Goal: Navigation & Orientation: Find specific page/section

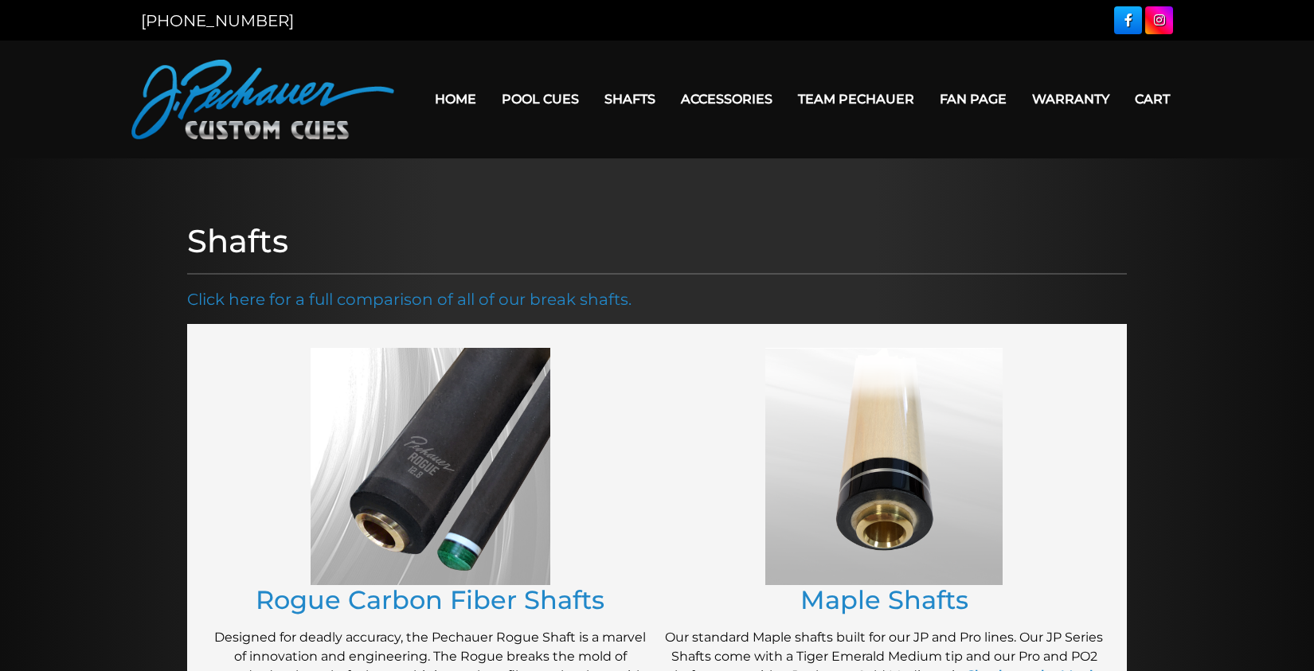
click at [453, 91] on link "Home" at bounding box center [455, 99] width 67 height 41
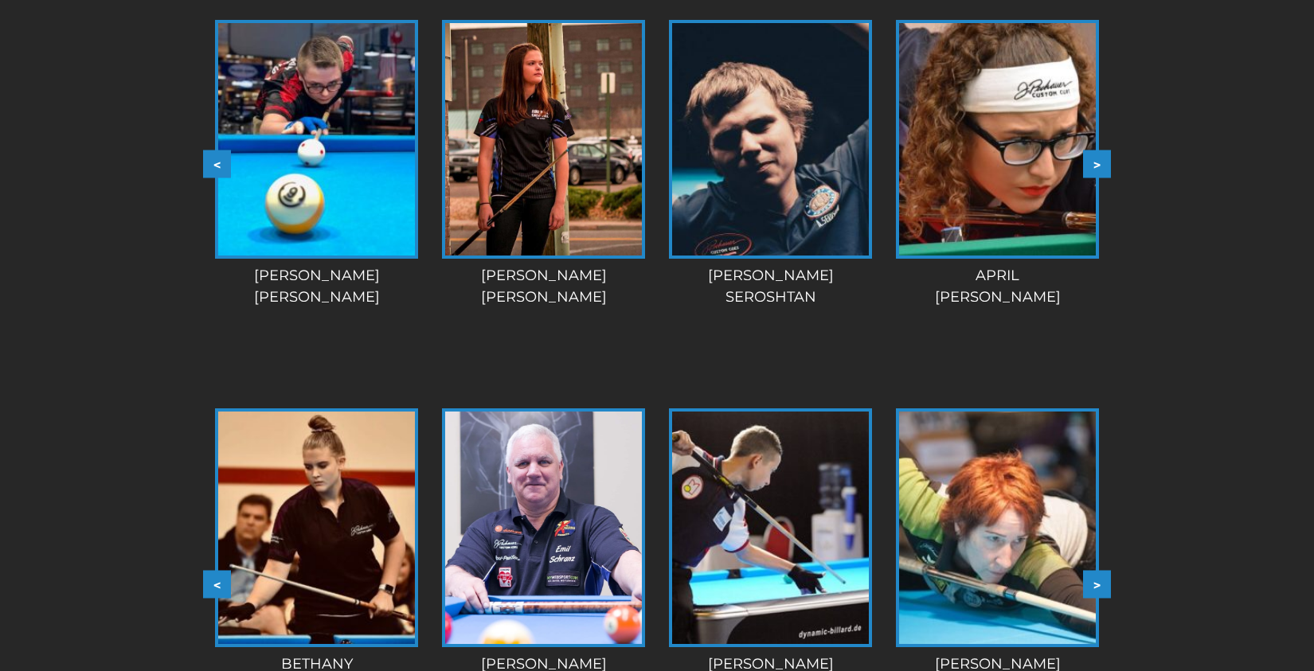
scroll to position [1401, 0]
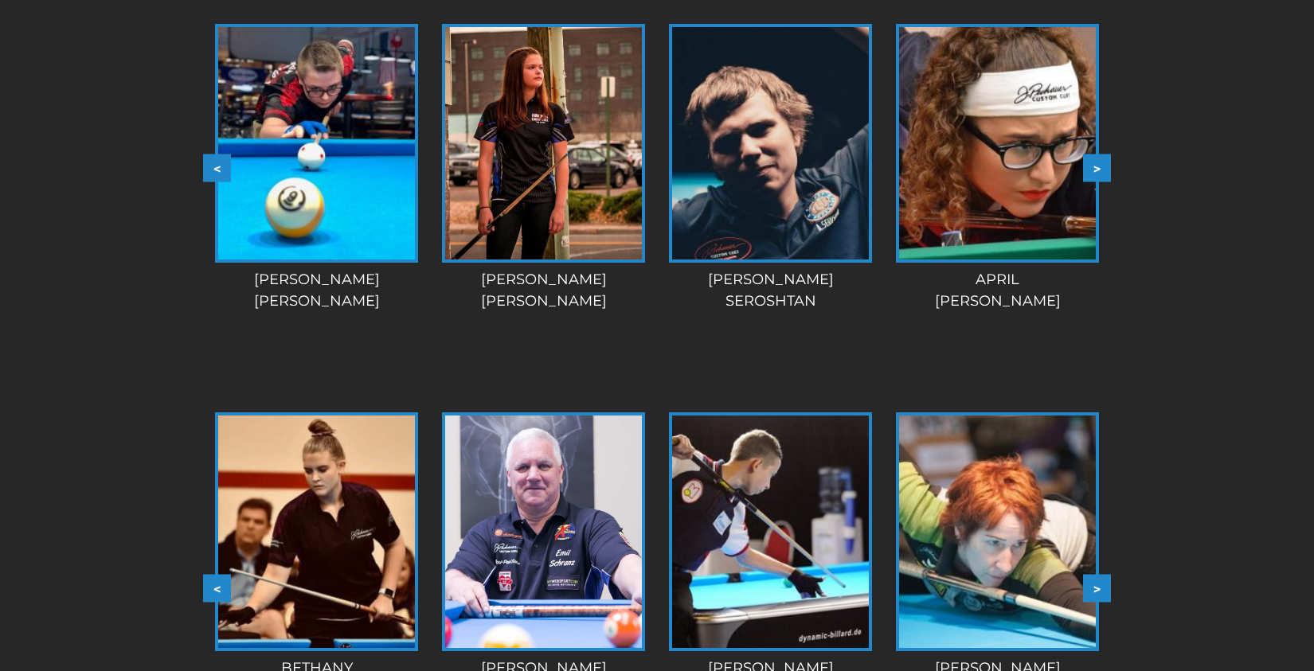
click at [1096, 167] on button ">" at bounding box center [1097, 168] width 28 height 28
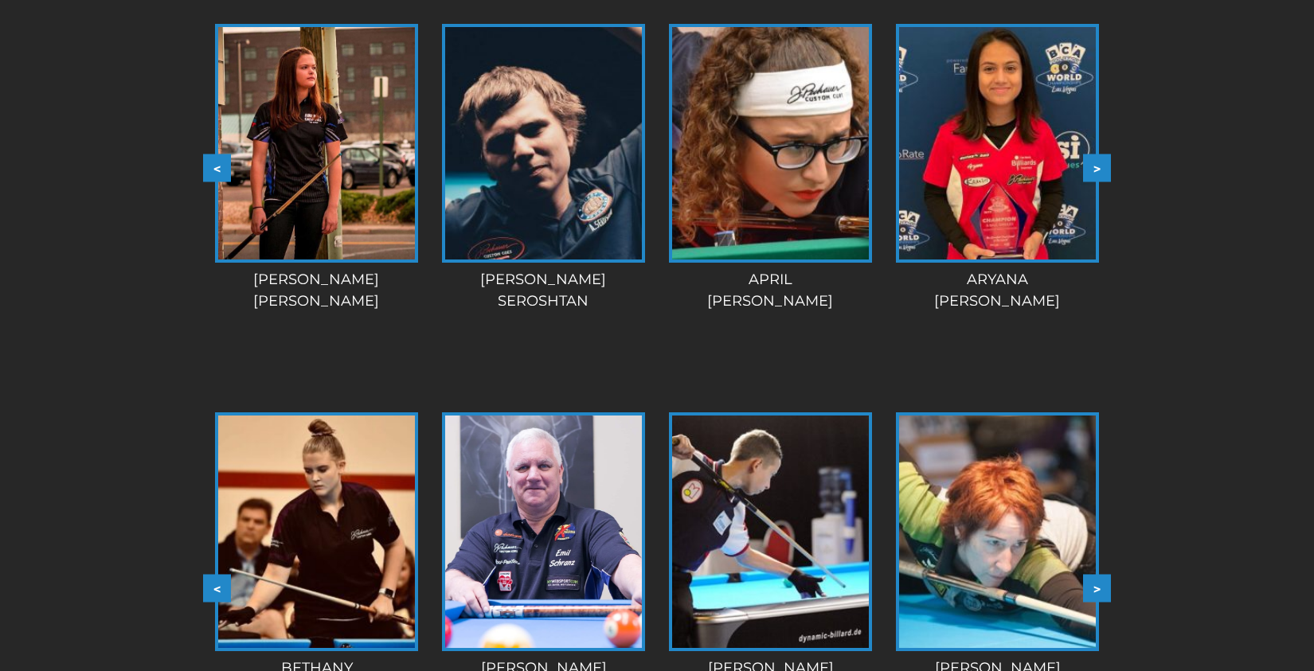
click at [1095, 167] on button ">" at bounding box center [1097, 168] width 28 height 28
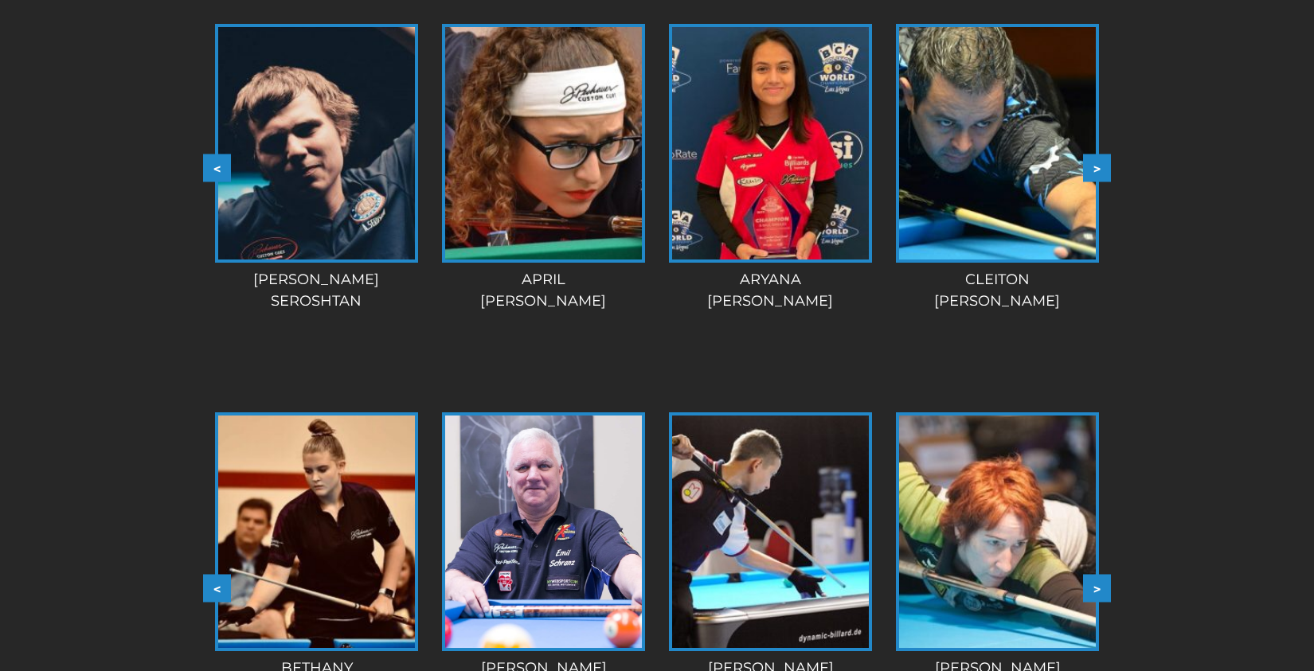
click at [1094, 166] on button ">" at bounding box center [1097, 168] width 28 height 28
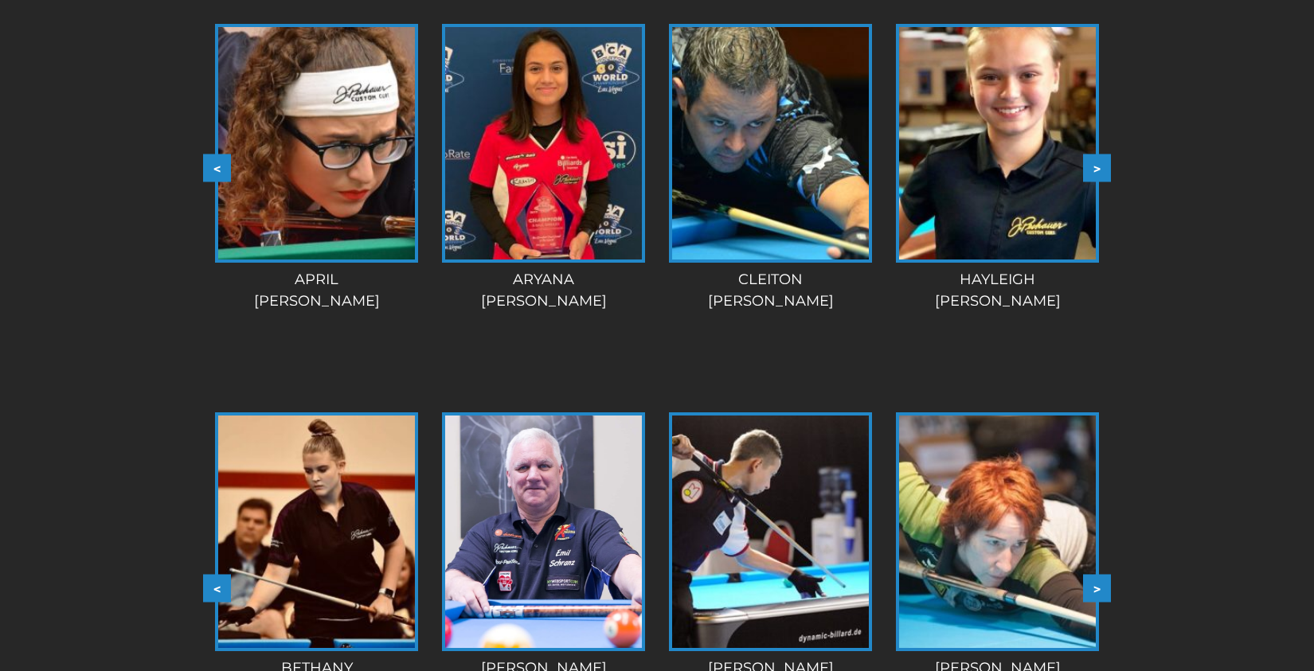
click at [1094, 166] on button ">" at bounding box center [1097, 168] width 28 height 28
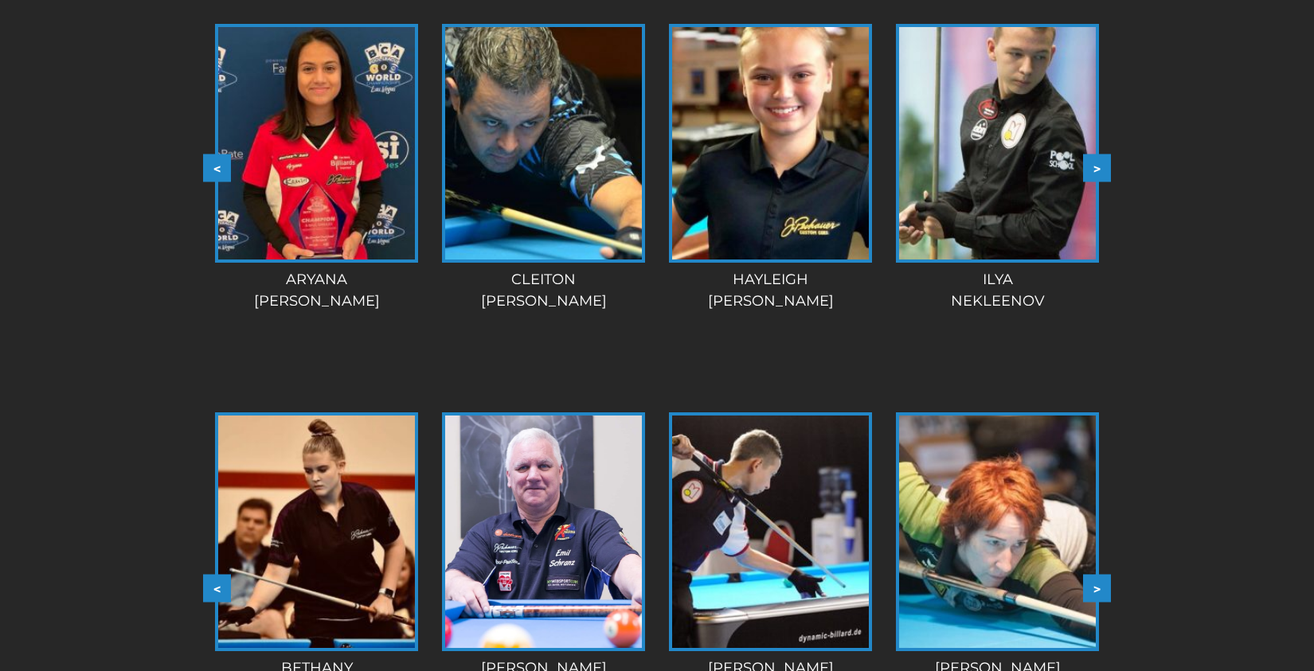
click at [1092, 166] on button ">" at bounding box center [1097, 168] width 28 height 28
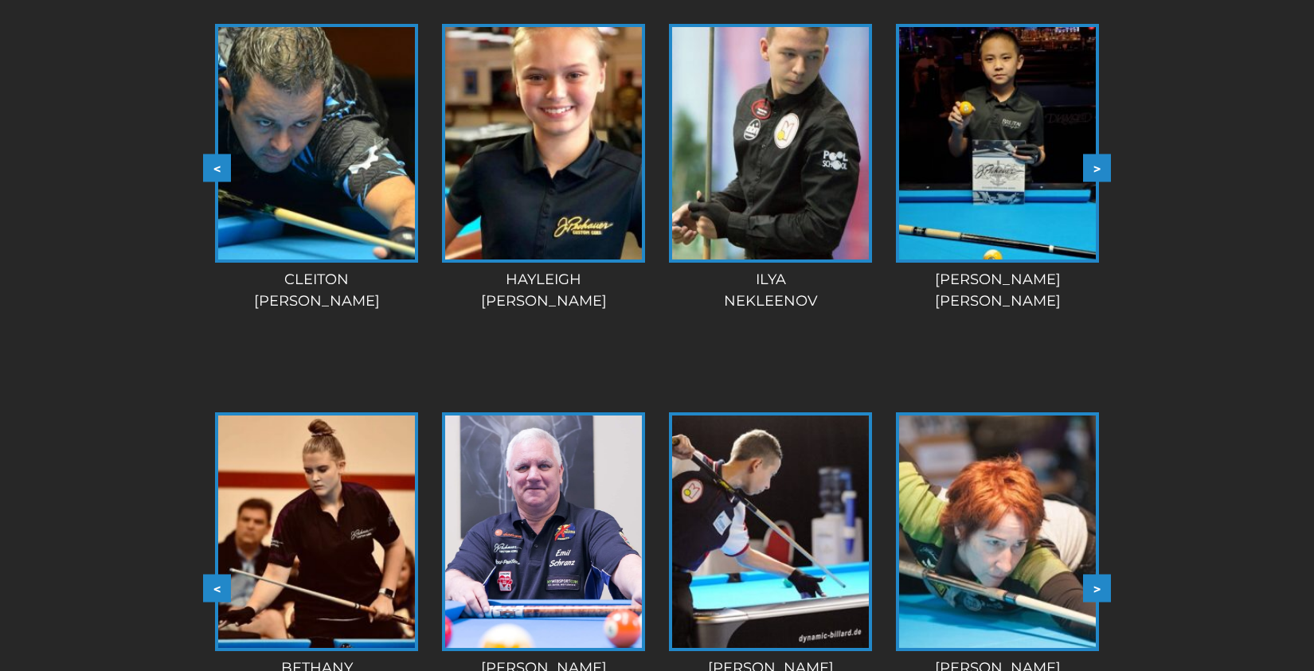
click at [1092, 166] on button ">" at bounding box center [1097, 168] width 28 height 28
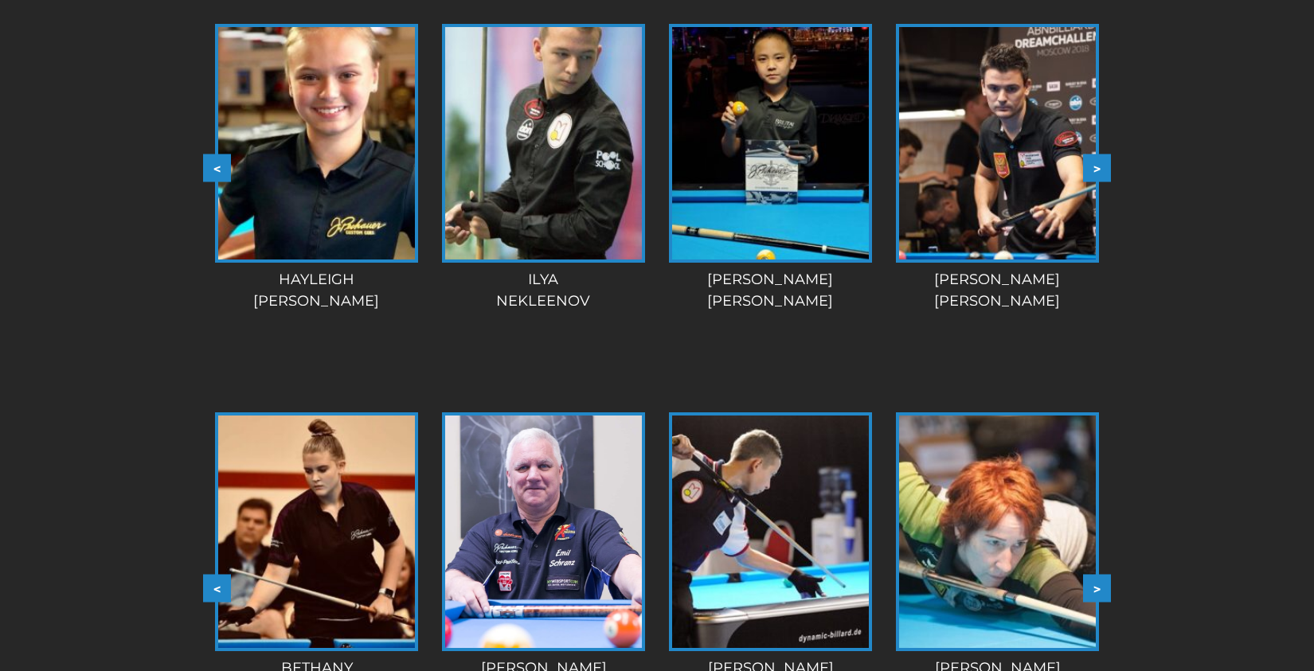
click at [1092, 166] on button ">" at bounding box center [1097, 168] width 28 height 28
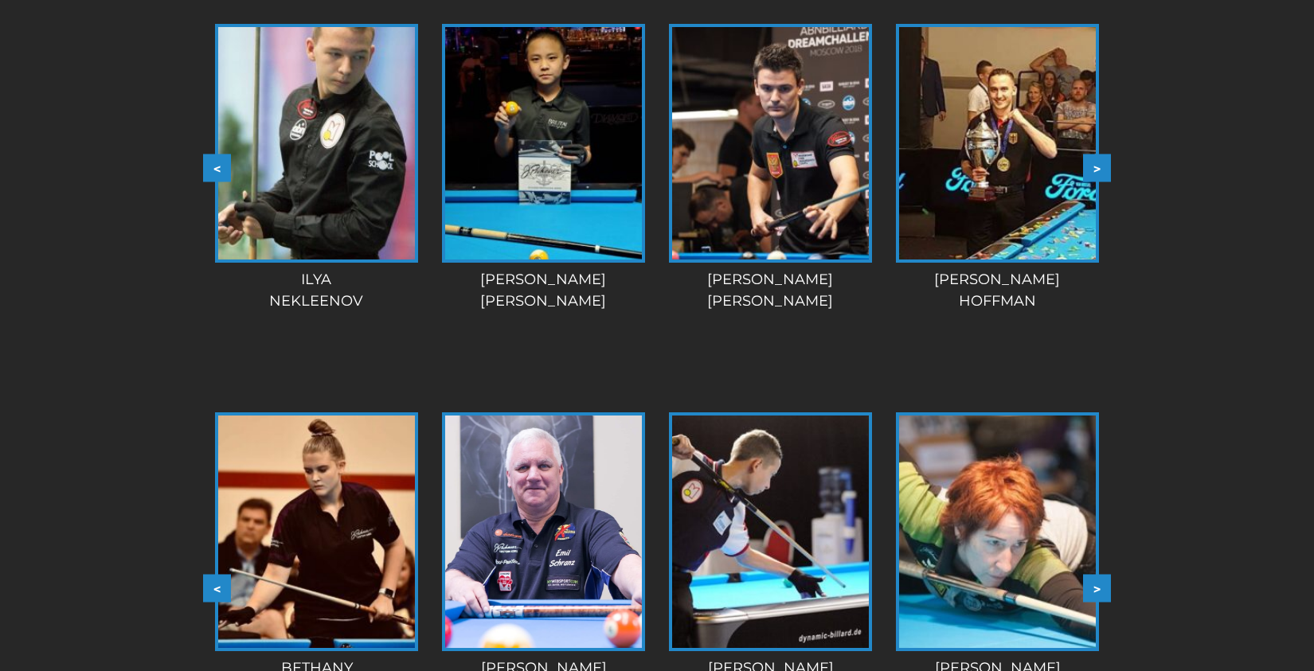
click at [1090, 166] on button ">" at bounding box center [1097, 168] width 28 height 28
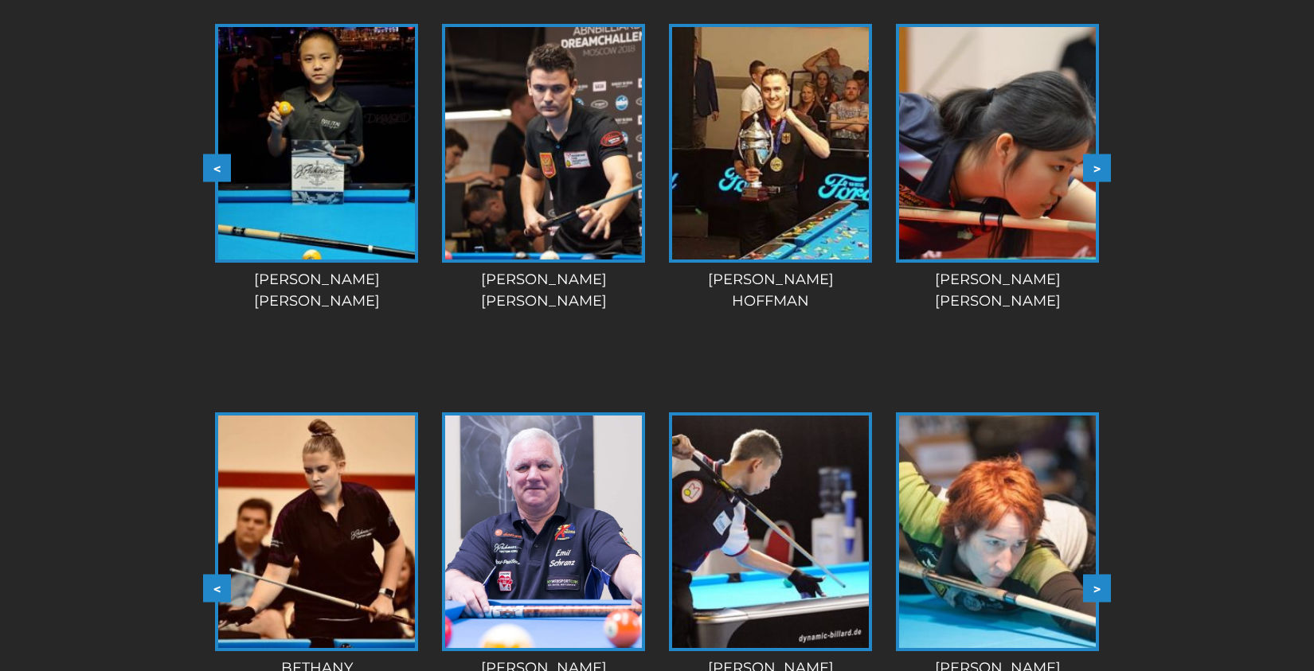
click at [1090, 166] on button ">" at bounding box center [1097, 168] width 28 height 28
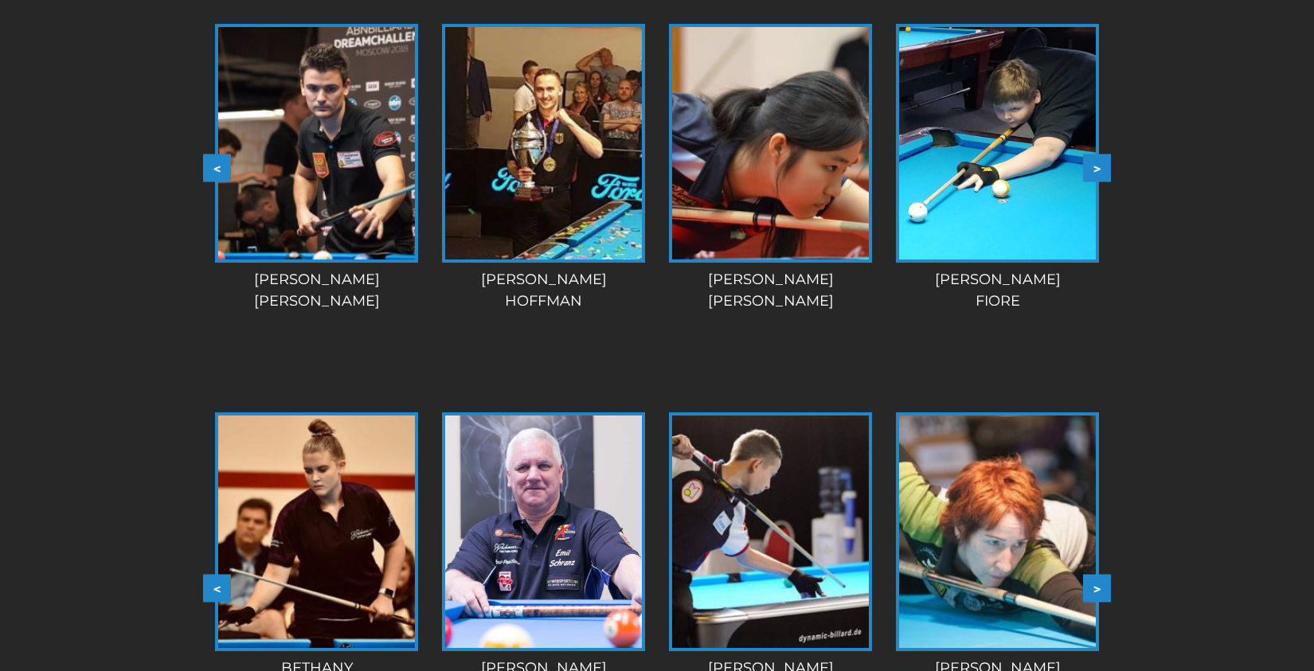
click at [1090, 166] on button ">" at bounding box center [1097, 168] width 28 height 28
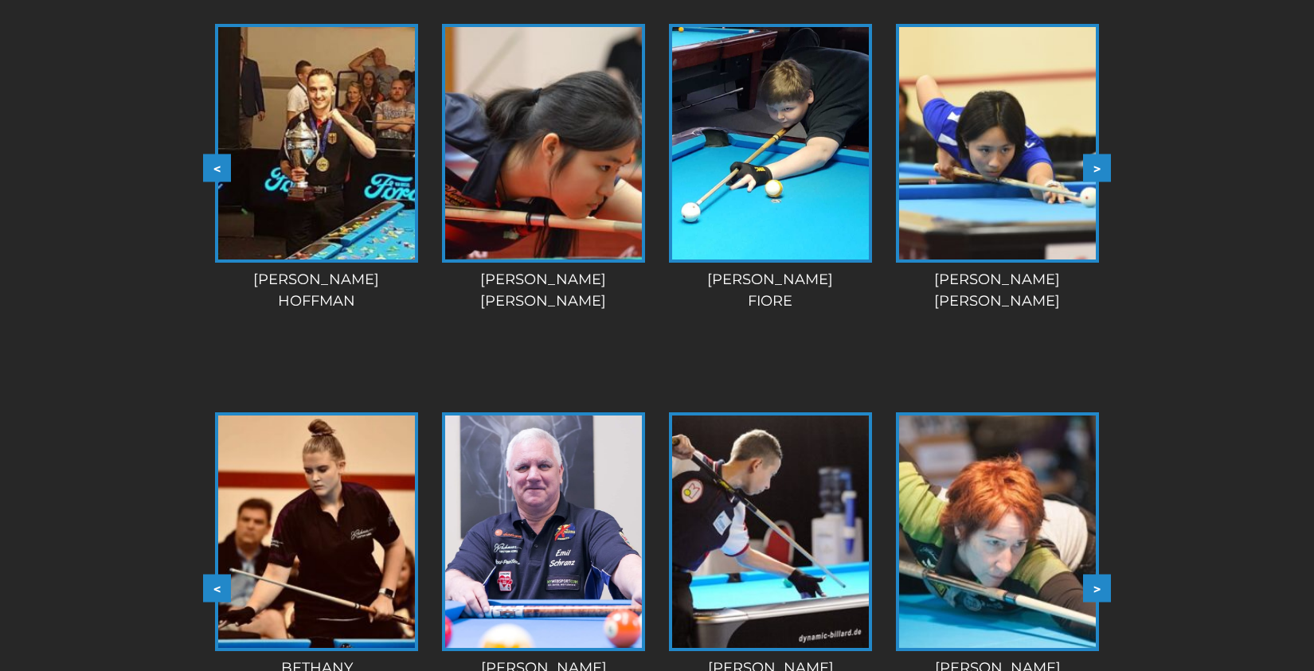
click at [1090, 166] on button ">" at bounding box center [1097, 168] width 28 height 28
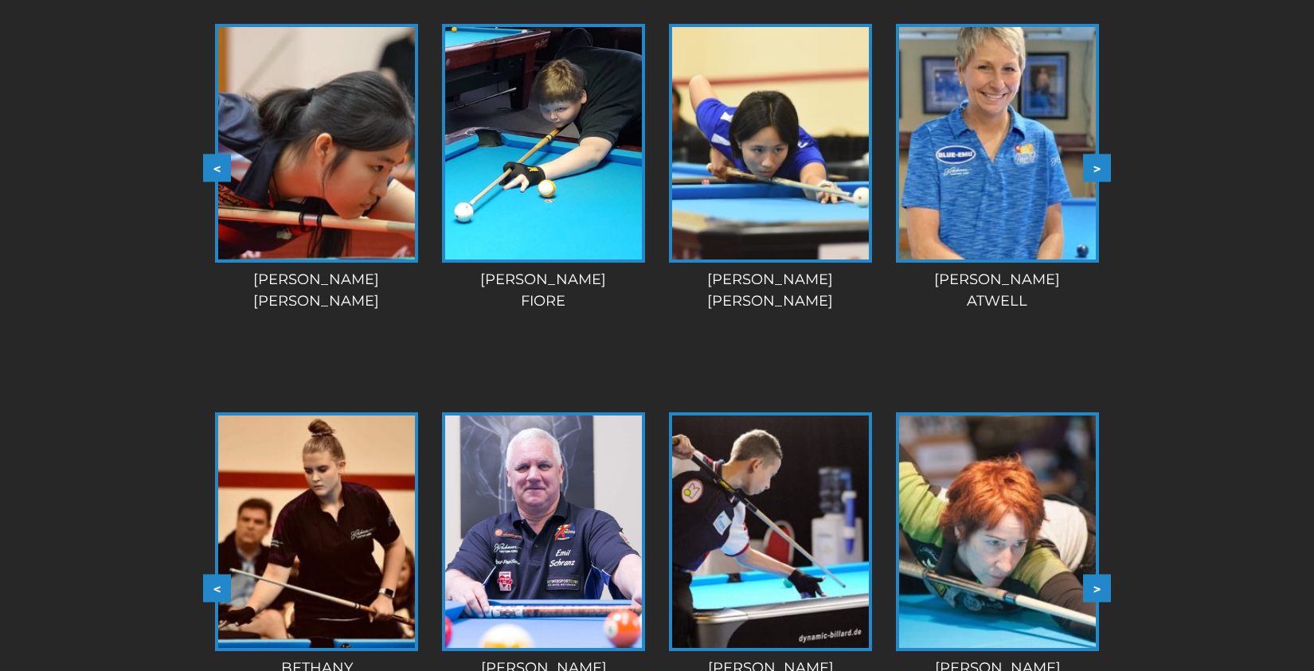
click at [1090, 166] on button ">" at bounding box center [1097, 168] width 28 height 28
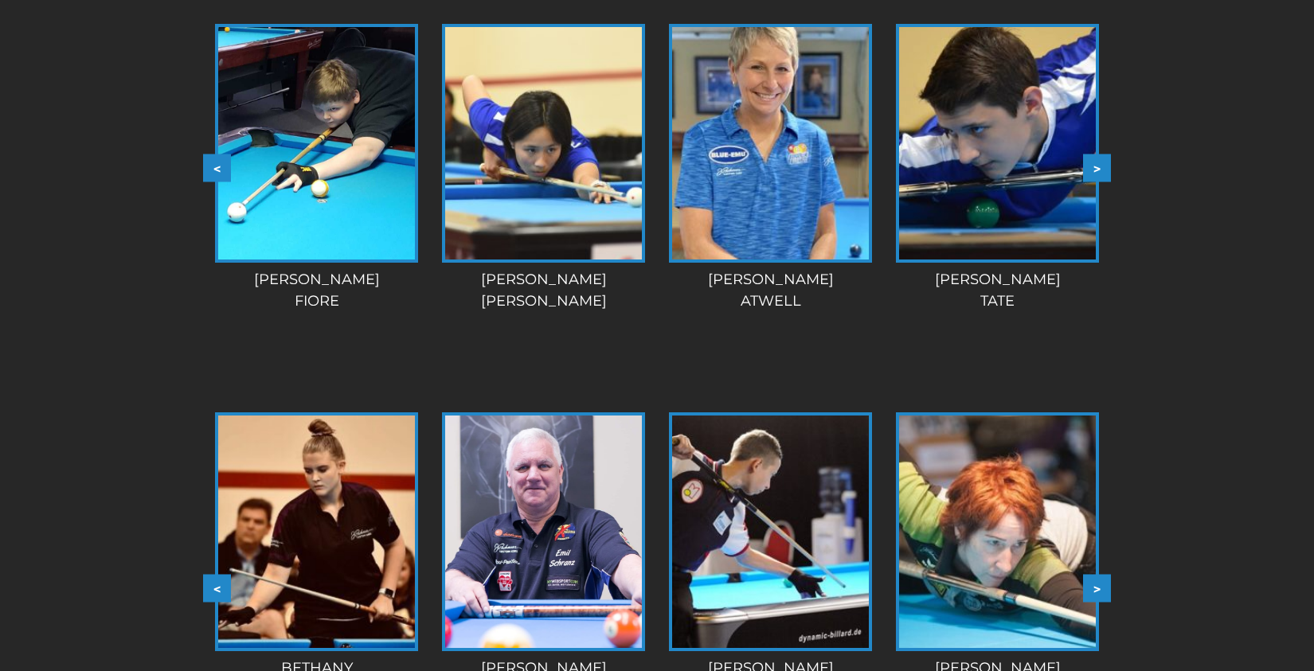
click at [1090, 166] on button ">" at bounding box center [1097, 168] width 28 height 28
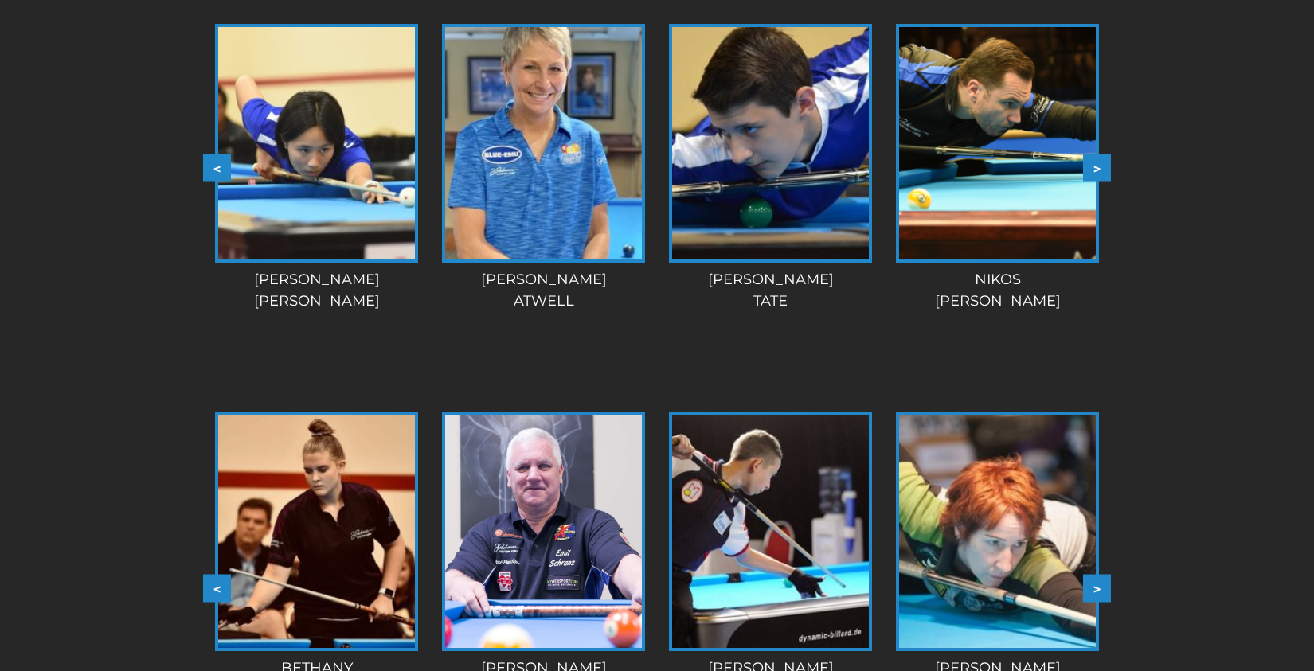
click at [1090, 166] on button ">" at bounding box center [1097, 168] width 28 height 28
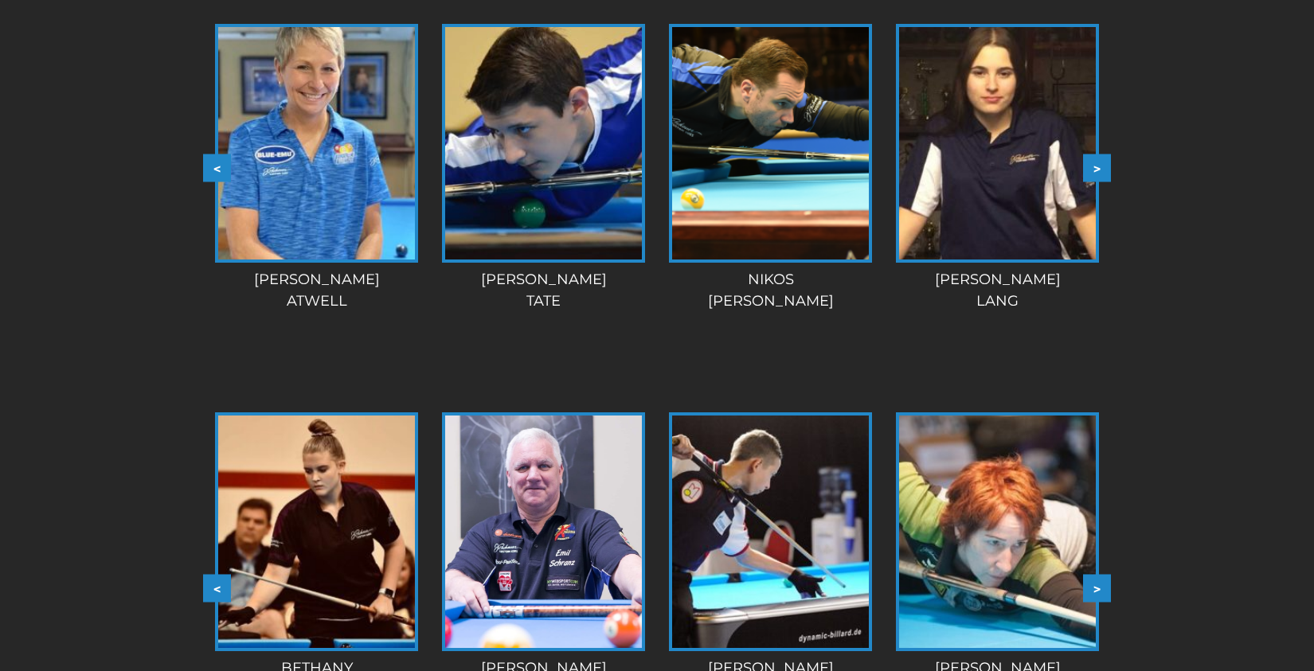
click at [1090, 166] on button ">" at bounding box center [1097, 168] width 28 height 28
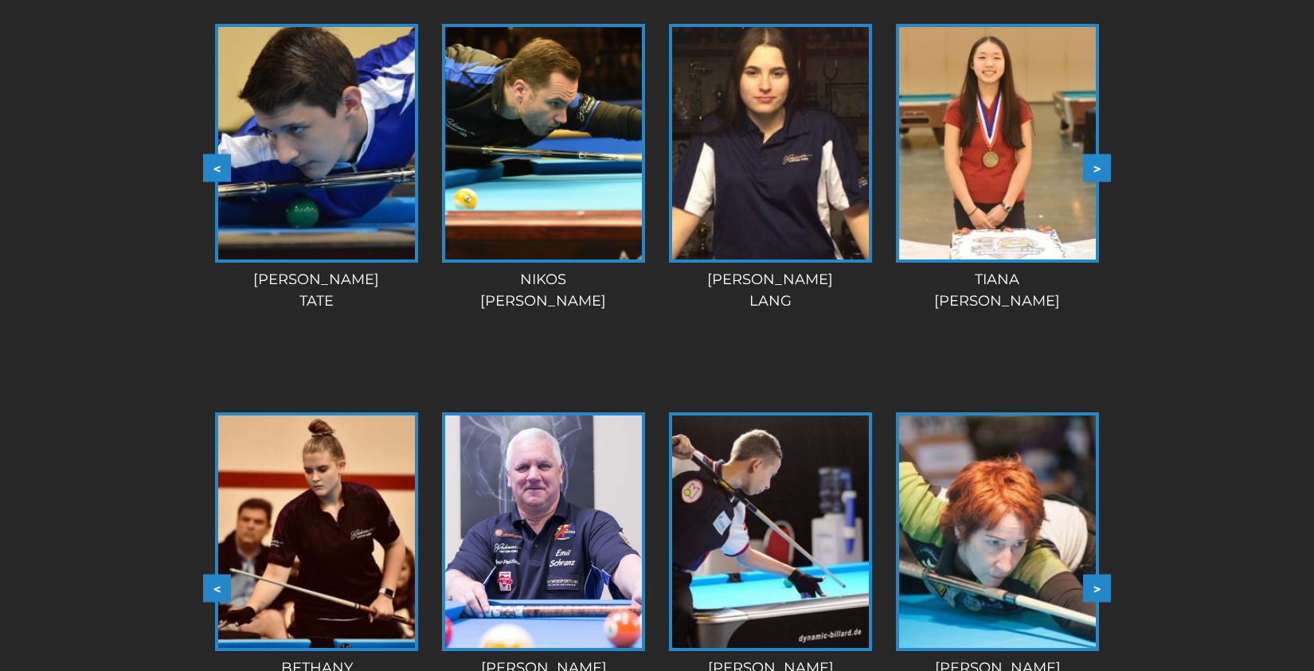
click at [1089, 166] on button ">" at bounding box center [1097, 168] width 28 height 28
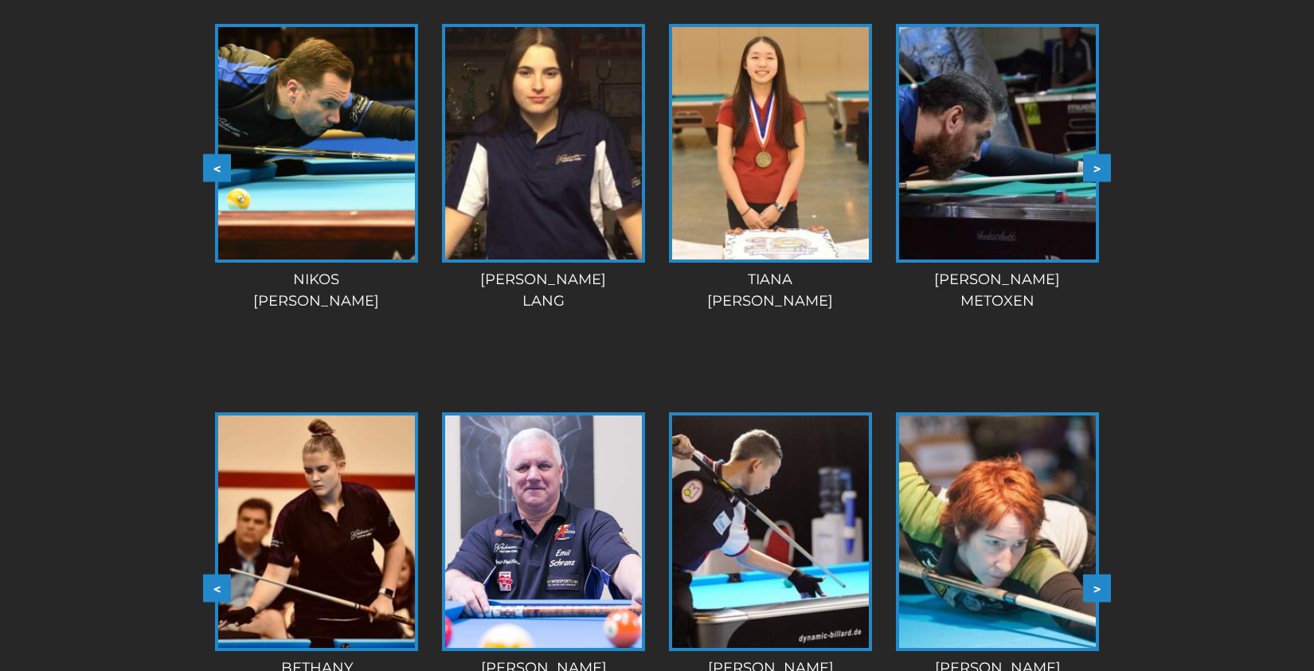
click at [1089, 166] on button ">" at bounding box center [1097, 168] width 28 height 28
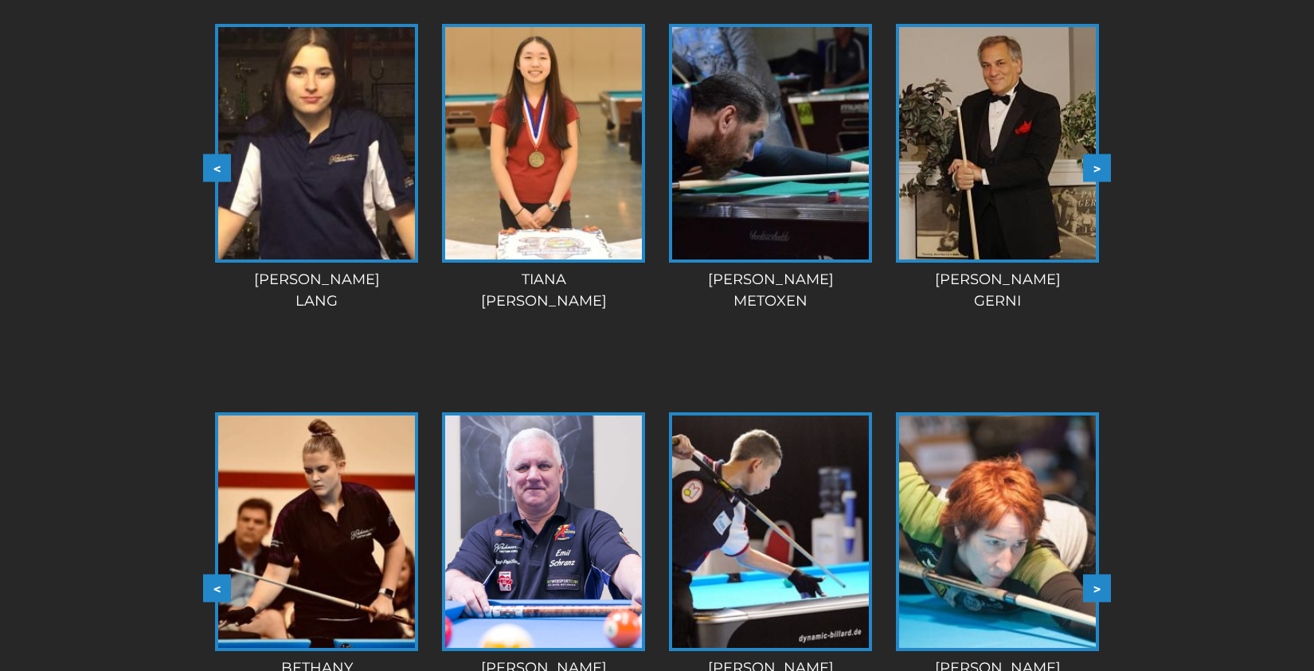
click at [1089, 166] on button ">" at bounding box center [1097, 168] width 28 height 28
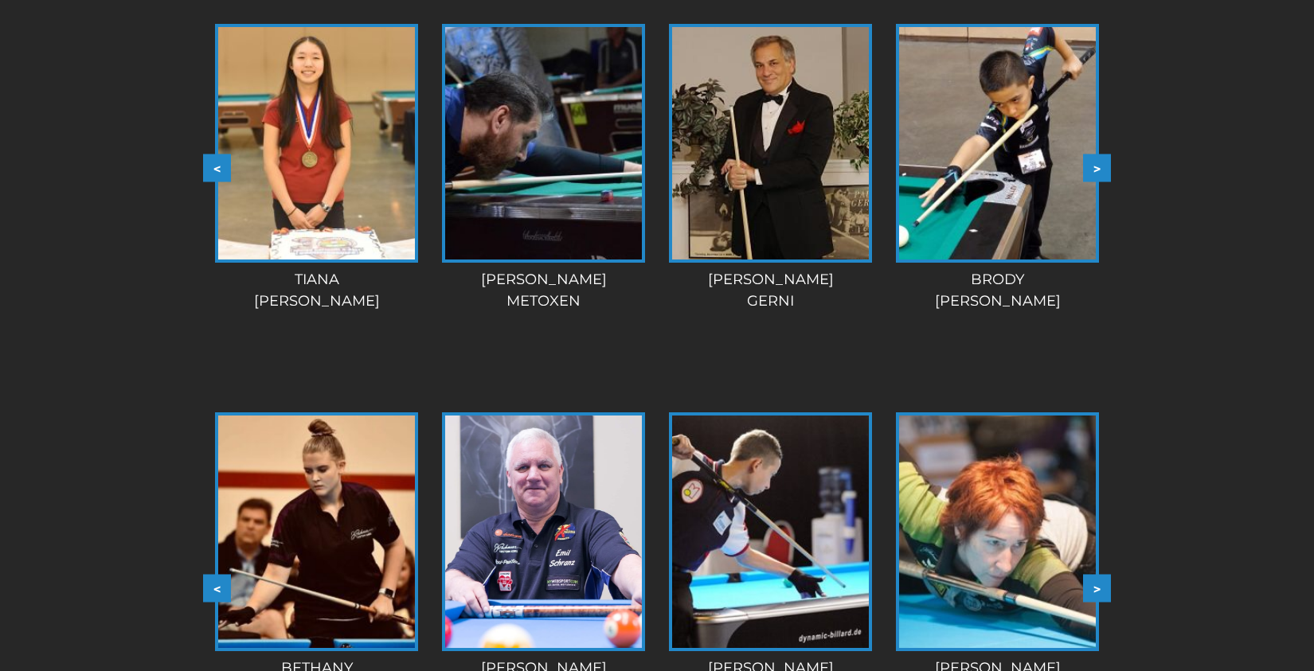
click at [1089, 166] on button ">" at bounding box center [1097, 168] width 28 height 28
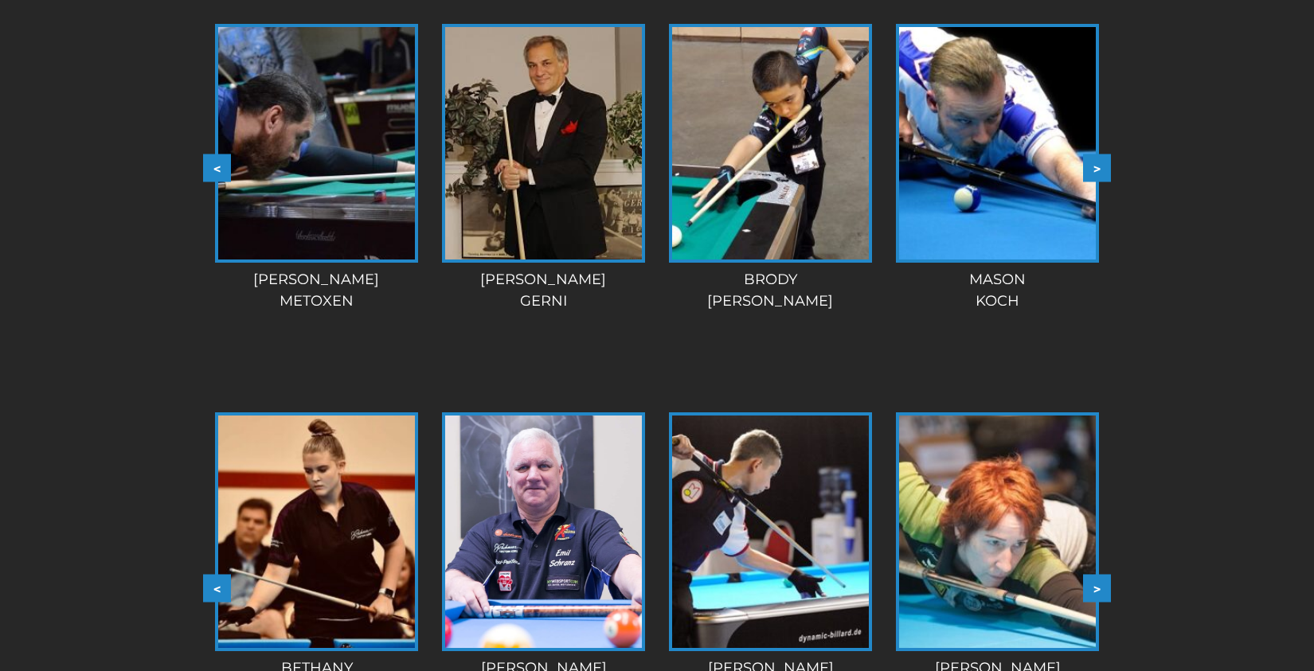
click at [1089, 166] on button ">" at bounding box center [1097, 168] width 28 height 28
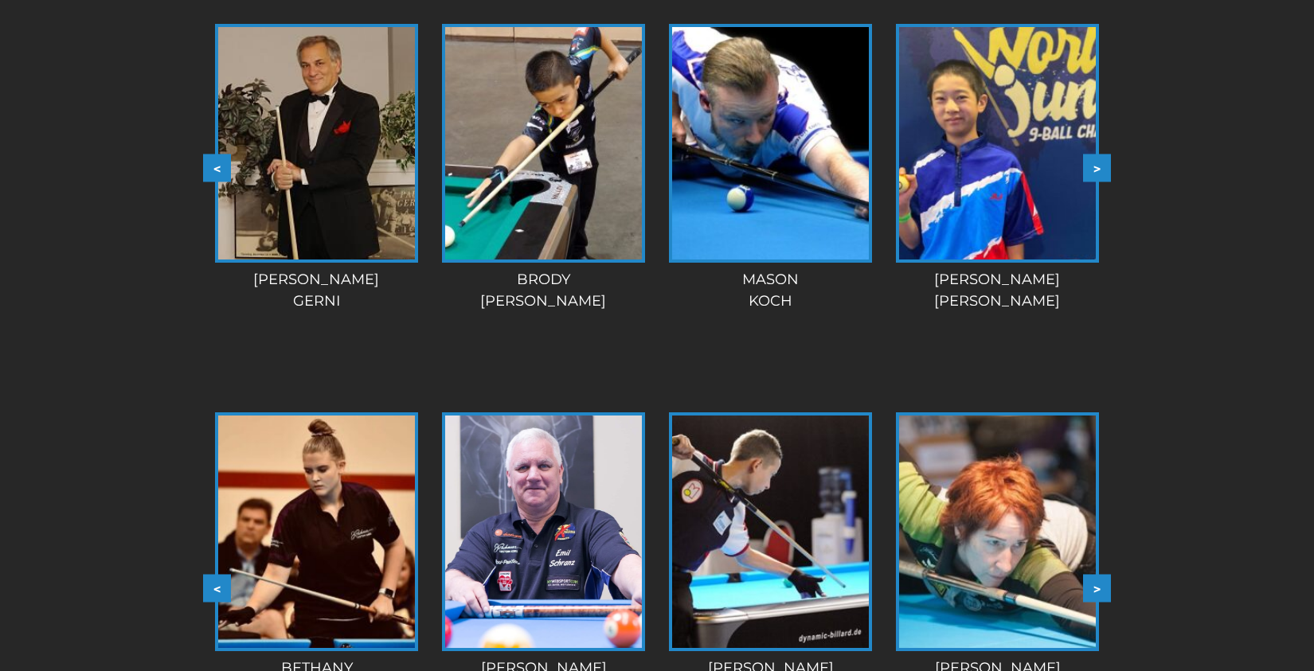
click at [1089, 166] on button ">" at bounding box center [1097, 168] width 28 height 28
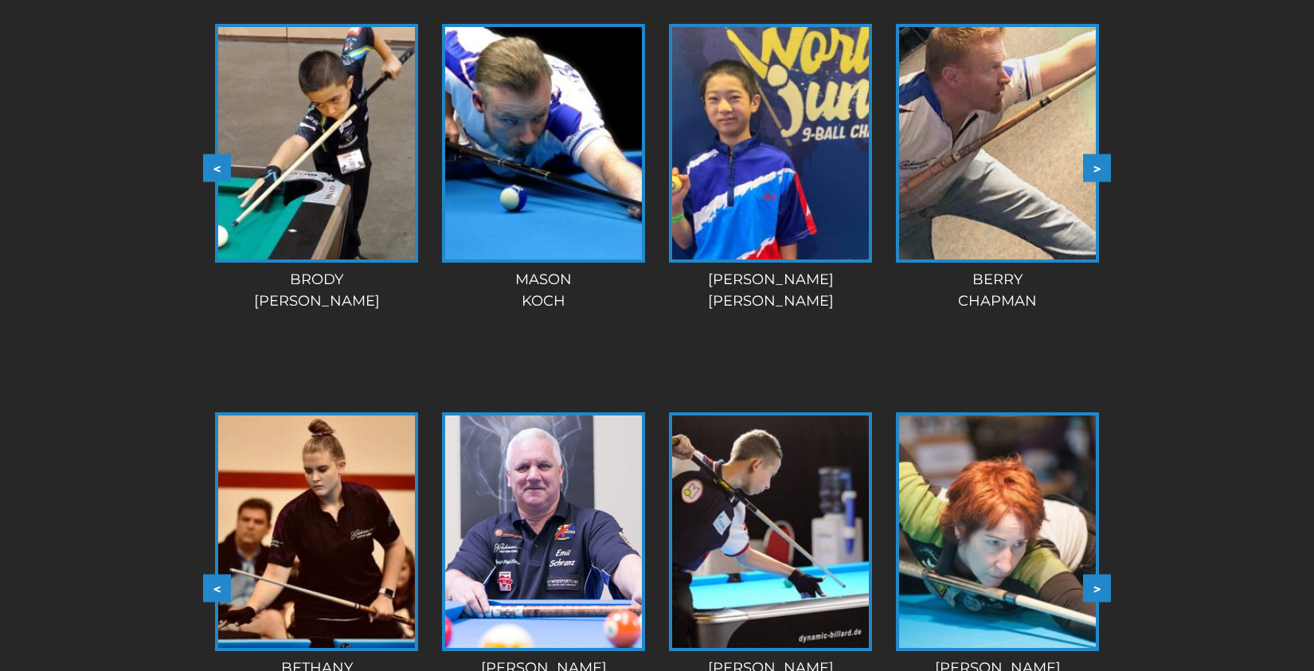
click at [1089, 166] on button ">" at bounding box center [1097, 168] width 28 height 28
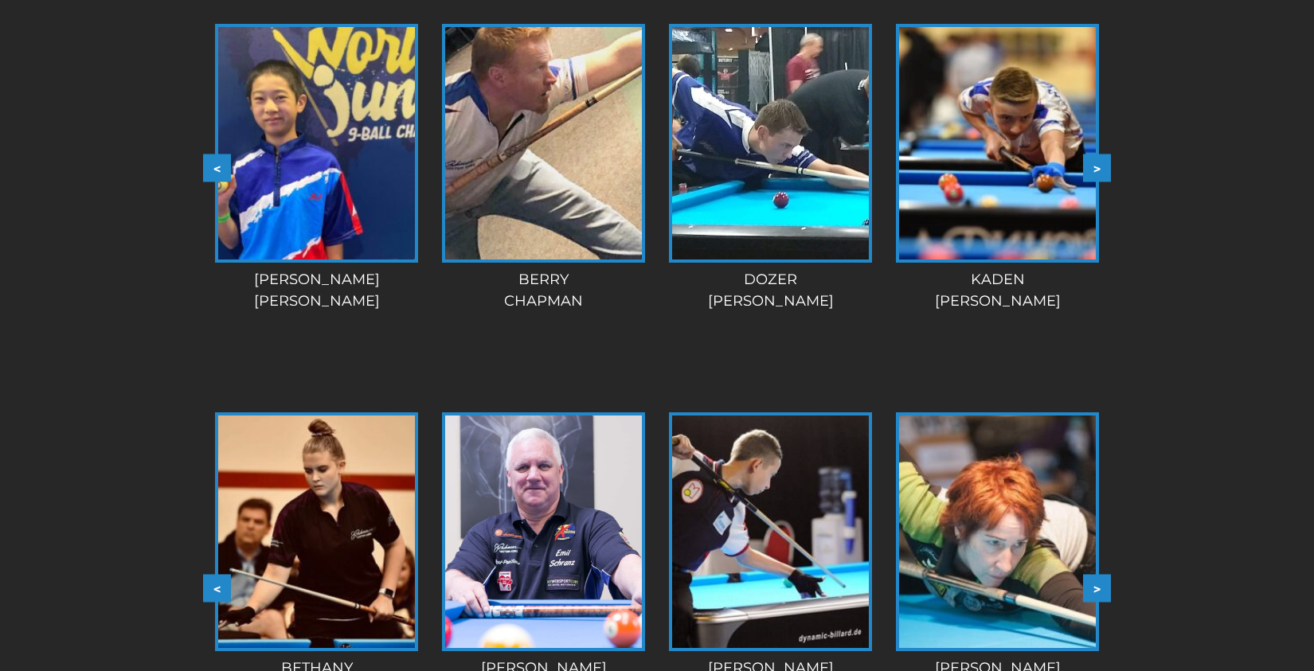
click at [1089, 166] on button ">" at bounding box center [1097, 168] width 28 height 28
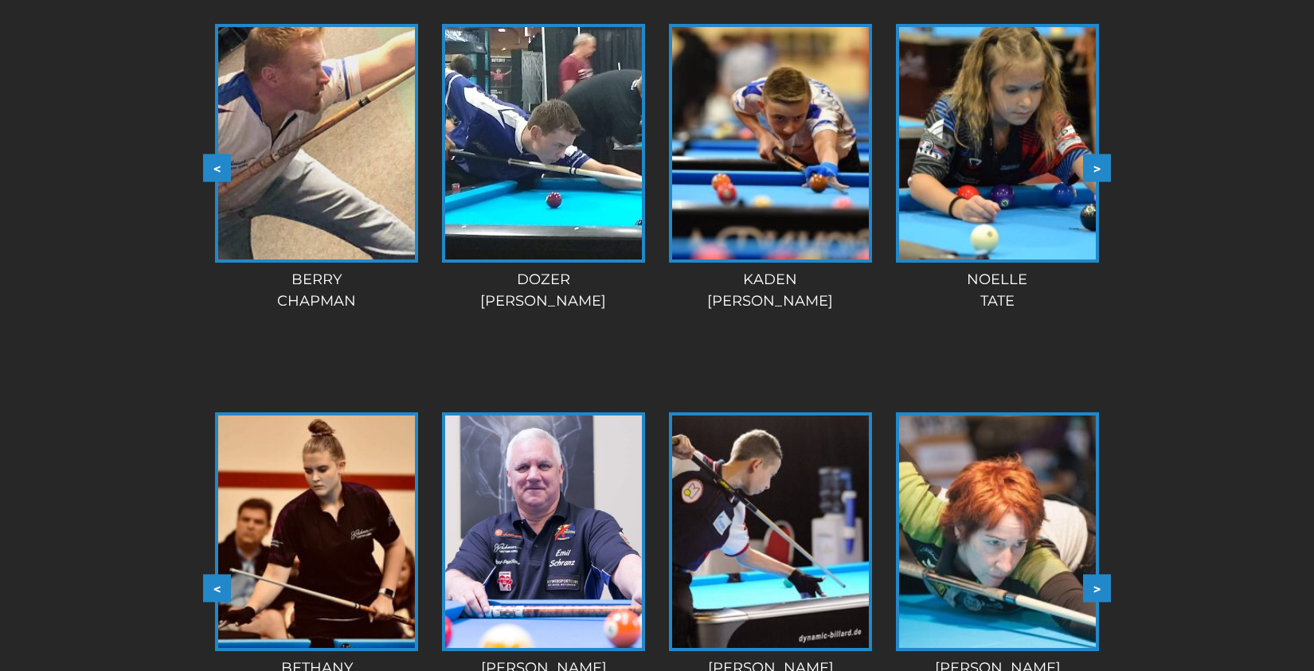
click at [1089, 166] on button ">" at bounding box center [1097, 168] width 28 height 28
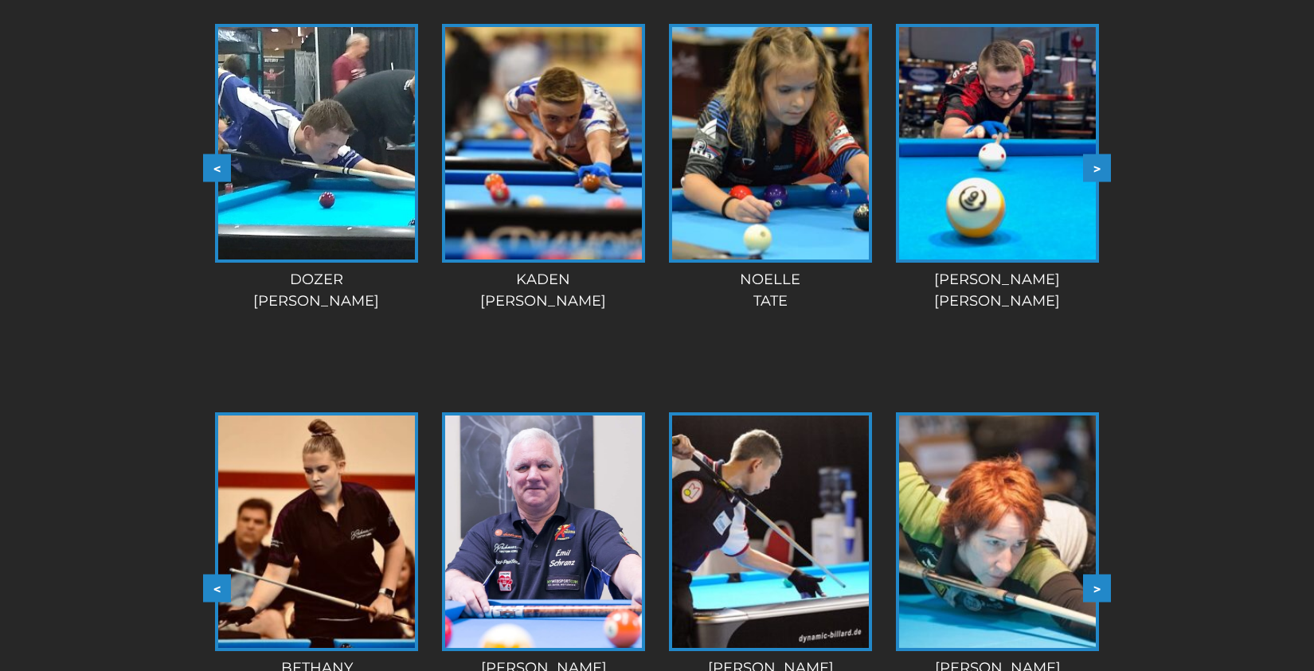
click at [1089, 166] on button ">" at bounding box center [1097, 168] width 28 height 28
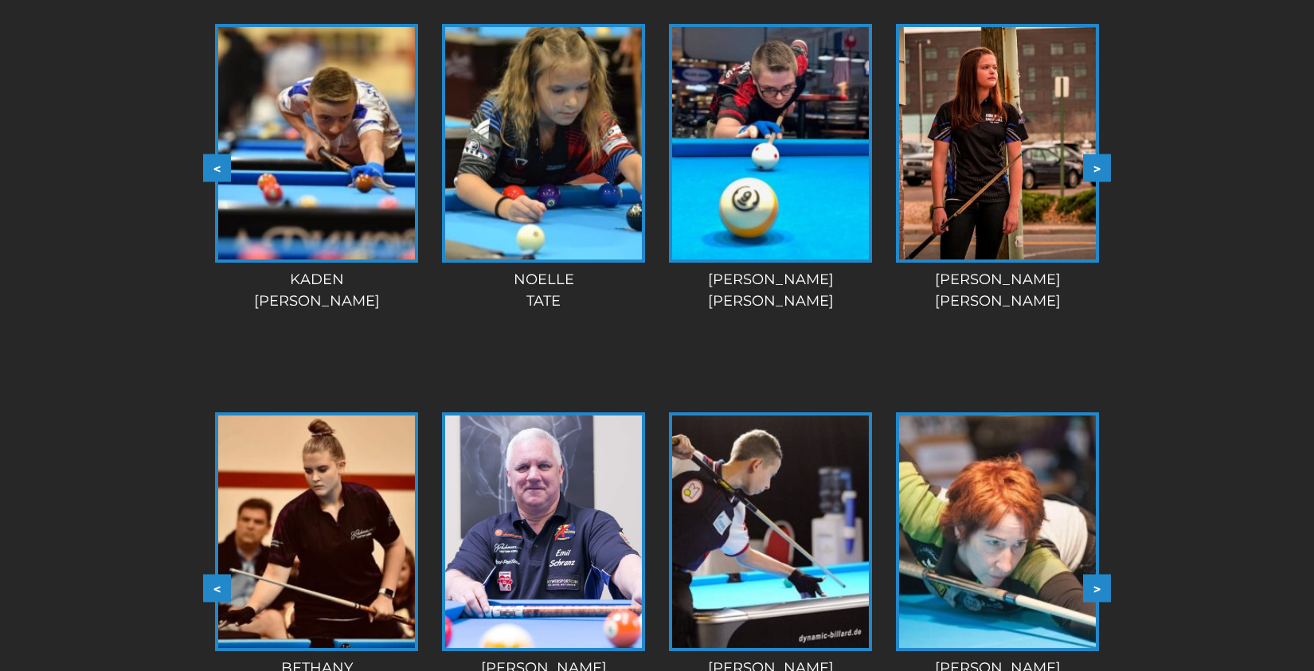
click at [1089, 166] on button ">" at bounding box center [1097, 168] width 28 height 28
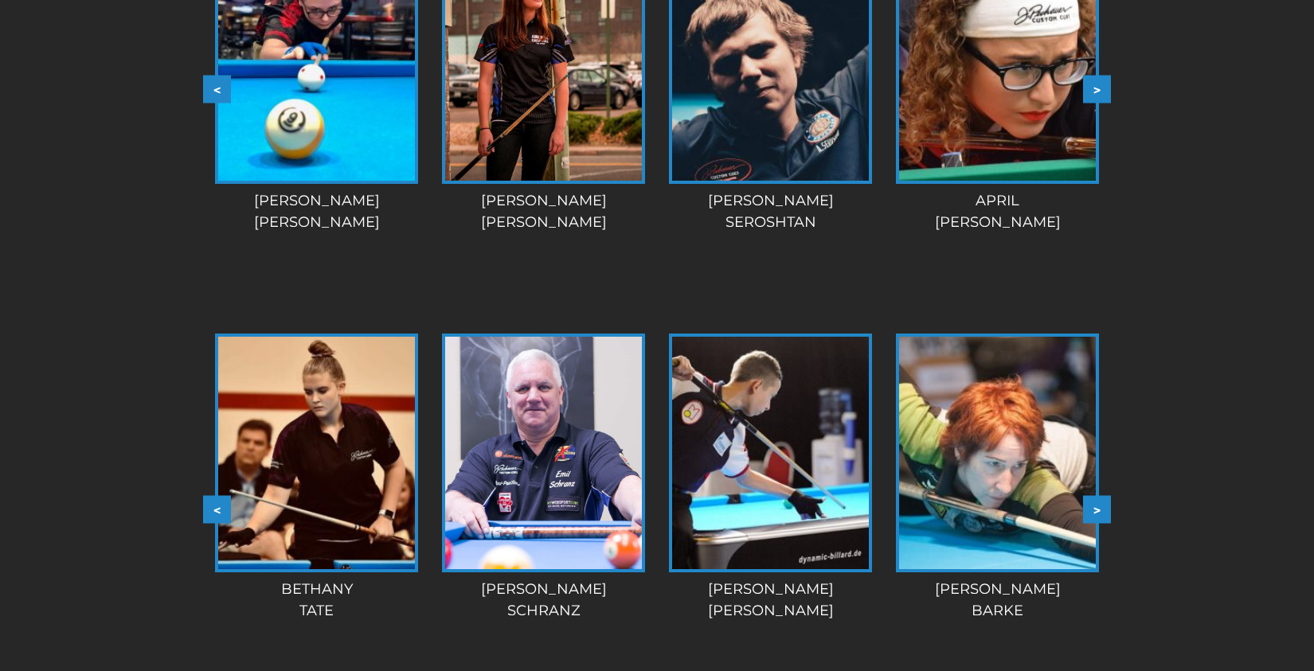
scroll to position [1481, 0]
click at [1095, 505] on button ">" at bounding box center [1097, 509] width 28 height 28
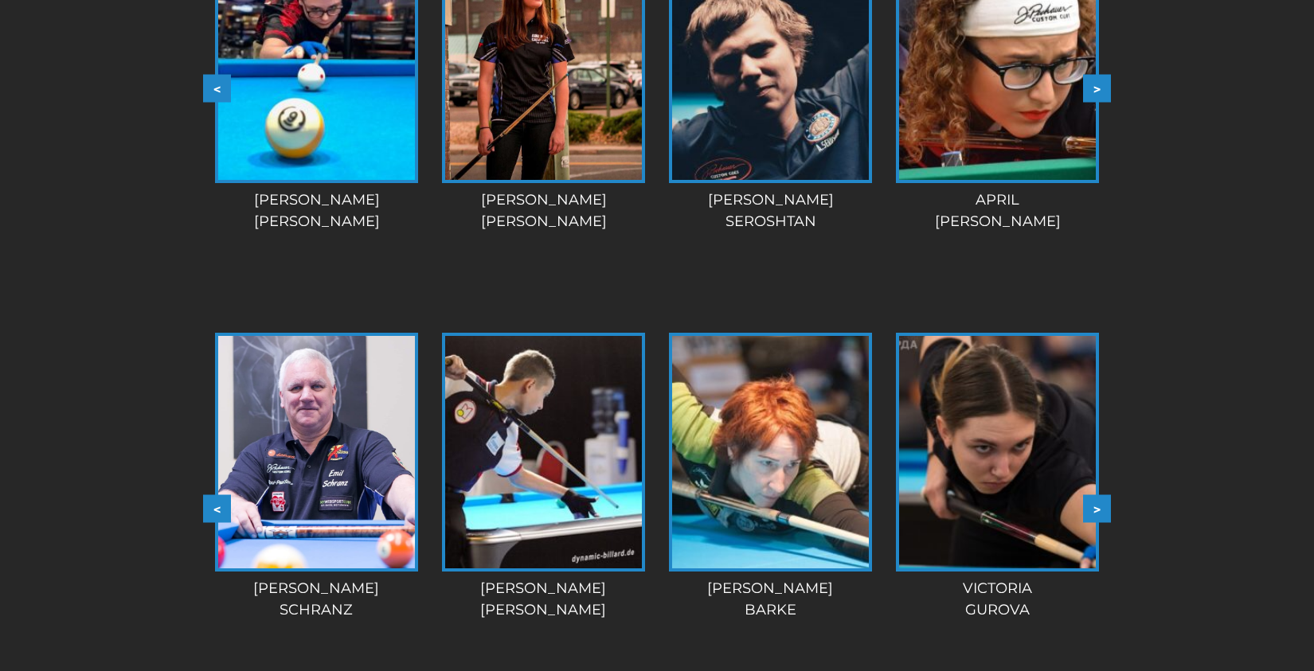
click at [1095, 505] on button ">" at bounding box center [1097, 509] width 28 height 28
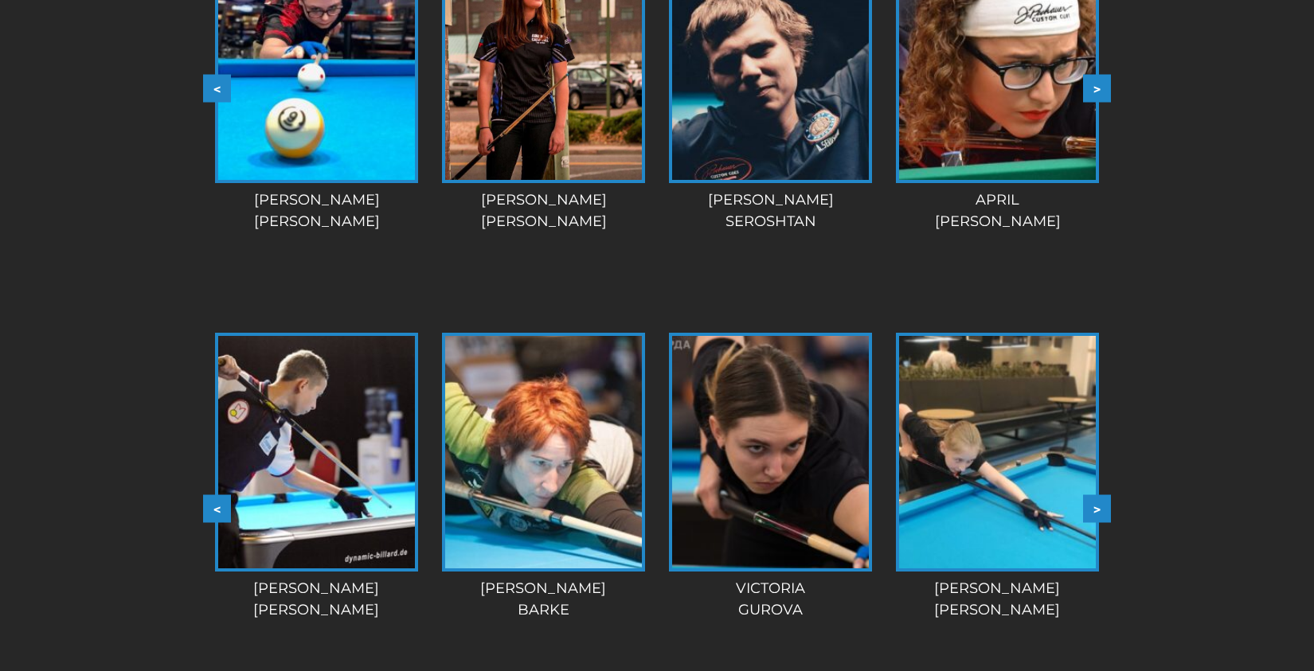
click at [1095, 505] on button ">" at bounding box center [1097, 509] width 28 height 28
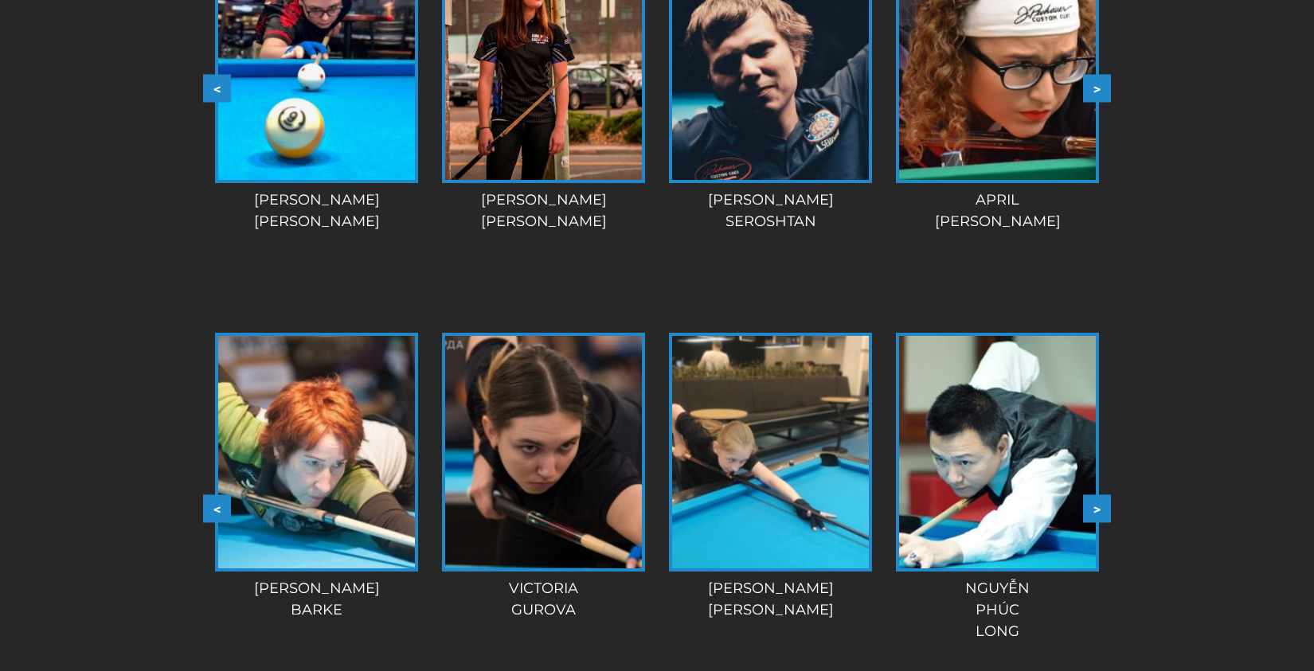
click at [1095, 505] on button ">" at bounding box center [1097, 509] width 28 height 28
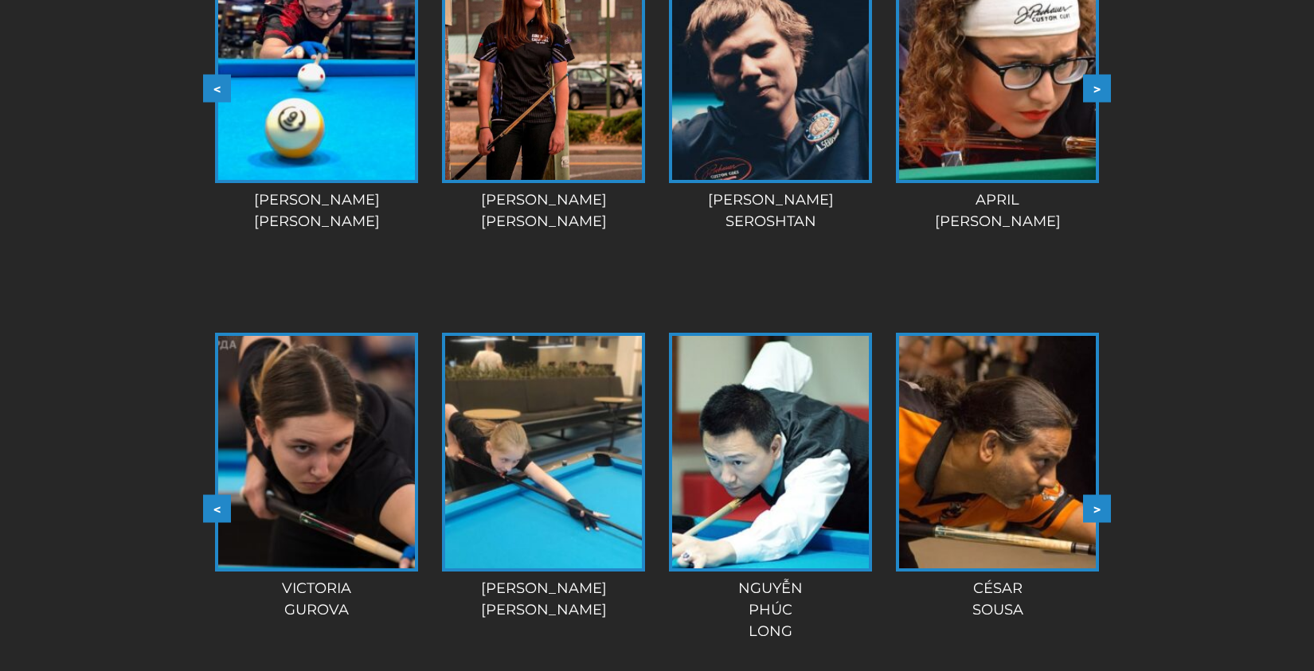
click at [1095, 505] on button ">" at bounding box center [1097, 509] width 28 height 28
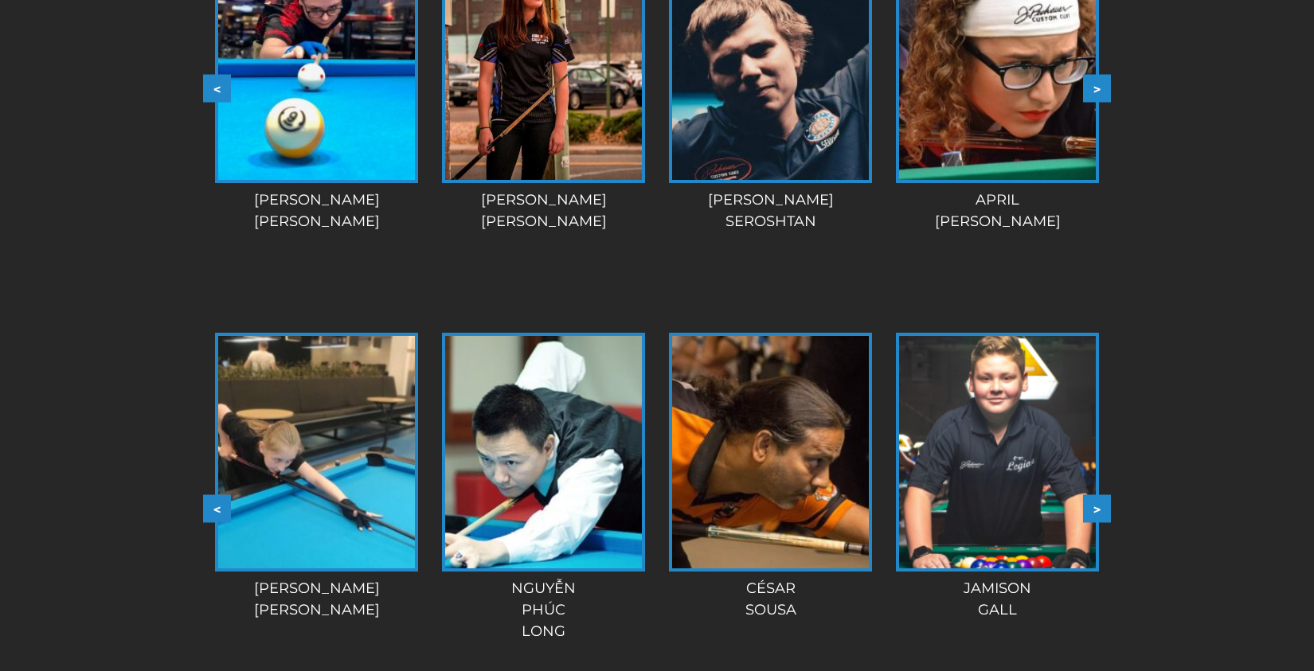
click at [1095, 505] on button ">" at bounding box center [1097, 509] width 28 height 28
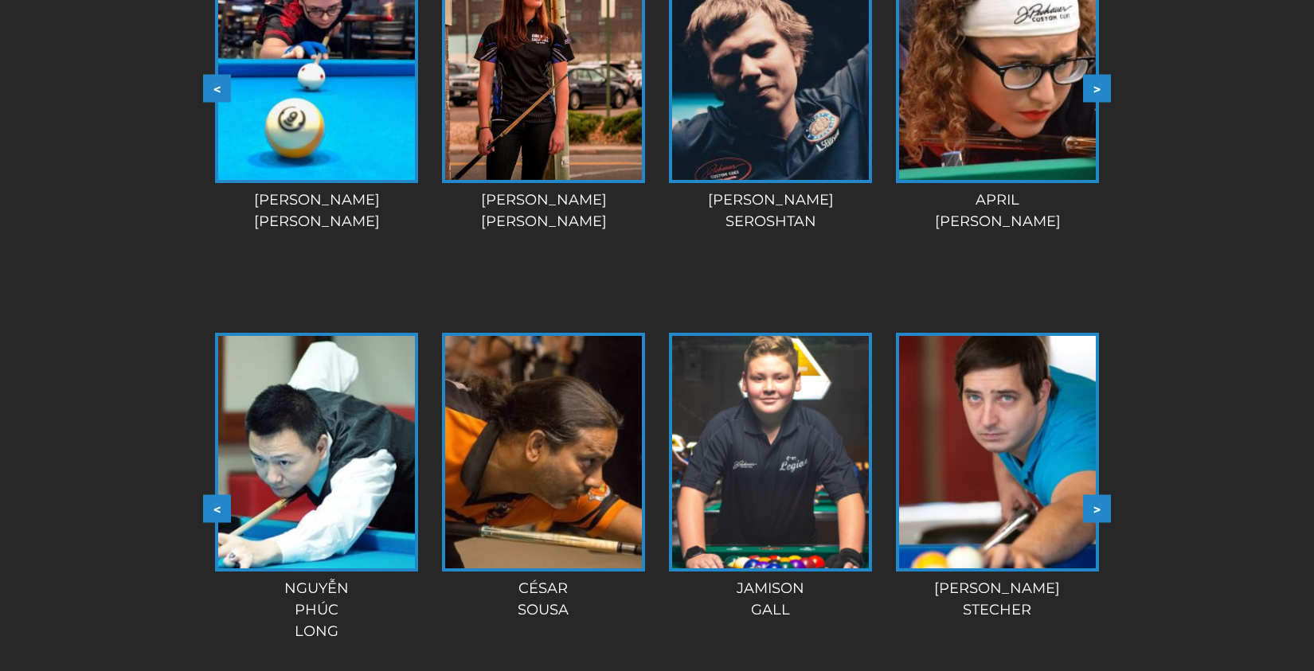
click at [1095, 505] on button ">" at bounding box center [1097, 509] width 28 height 28
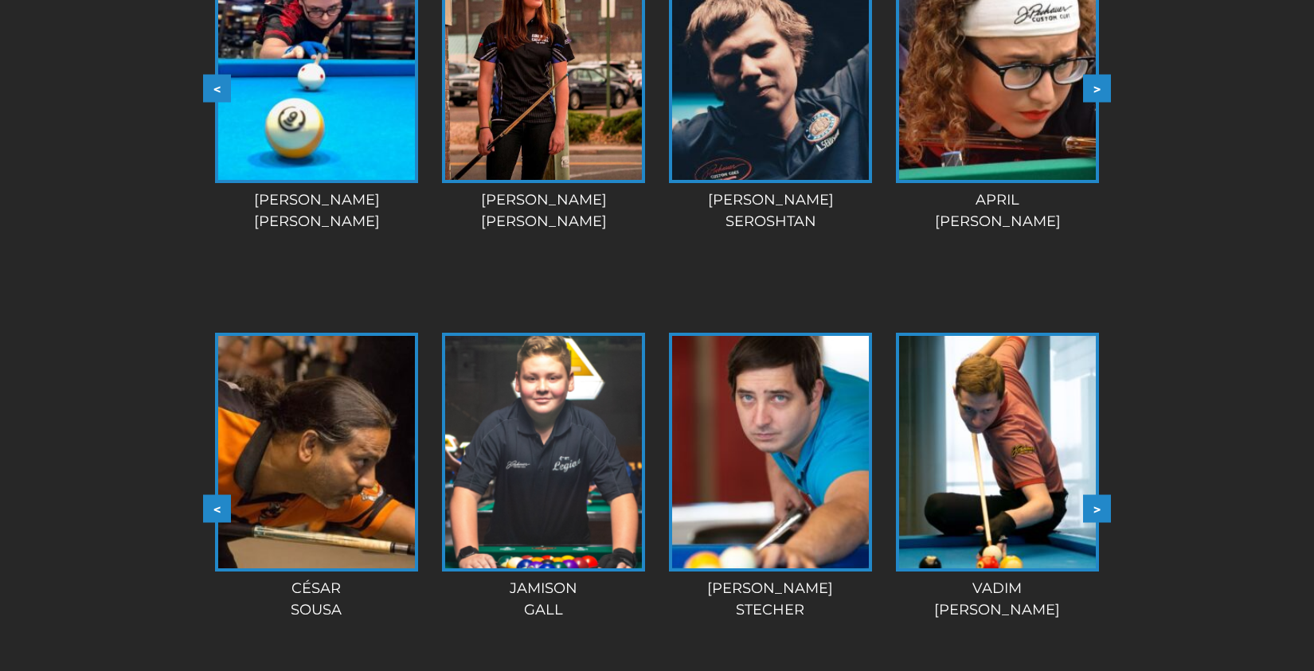
click at [1095, 505] on button ">" at bounding box center [1097, 509] width 28 height 28
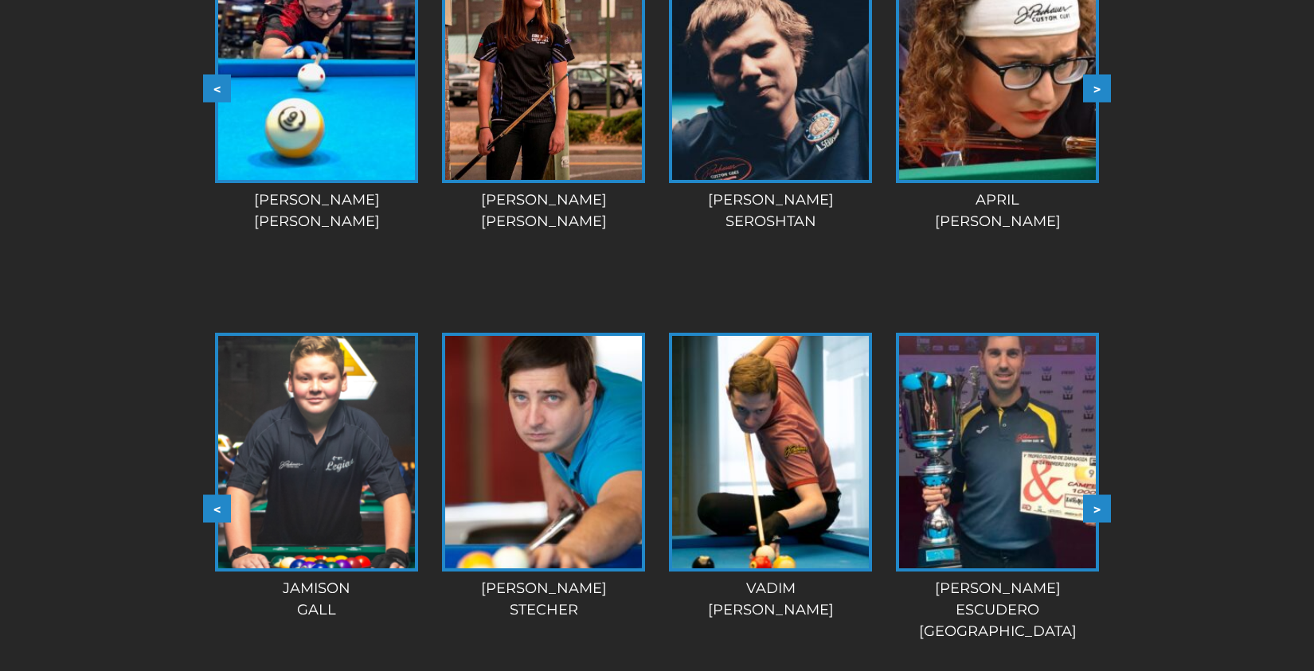
click at [1095, 505] on button ">" at bounding box center [1097, 509] width 28 height 28
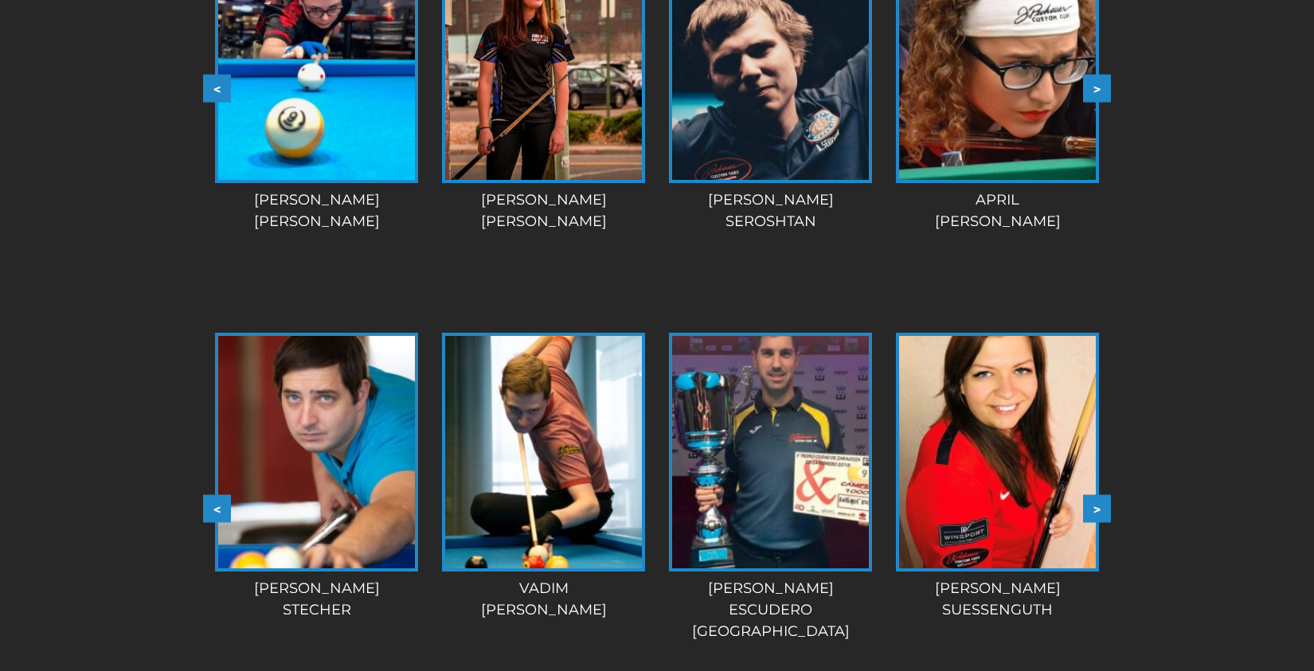
click at [1095, 505] on button ">" at bounding box center [1097, 509] width 28 height 28
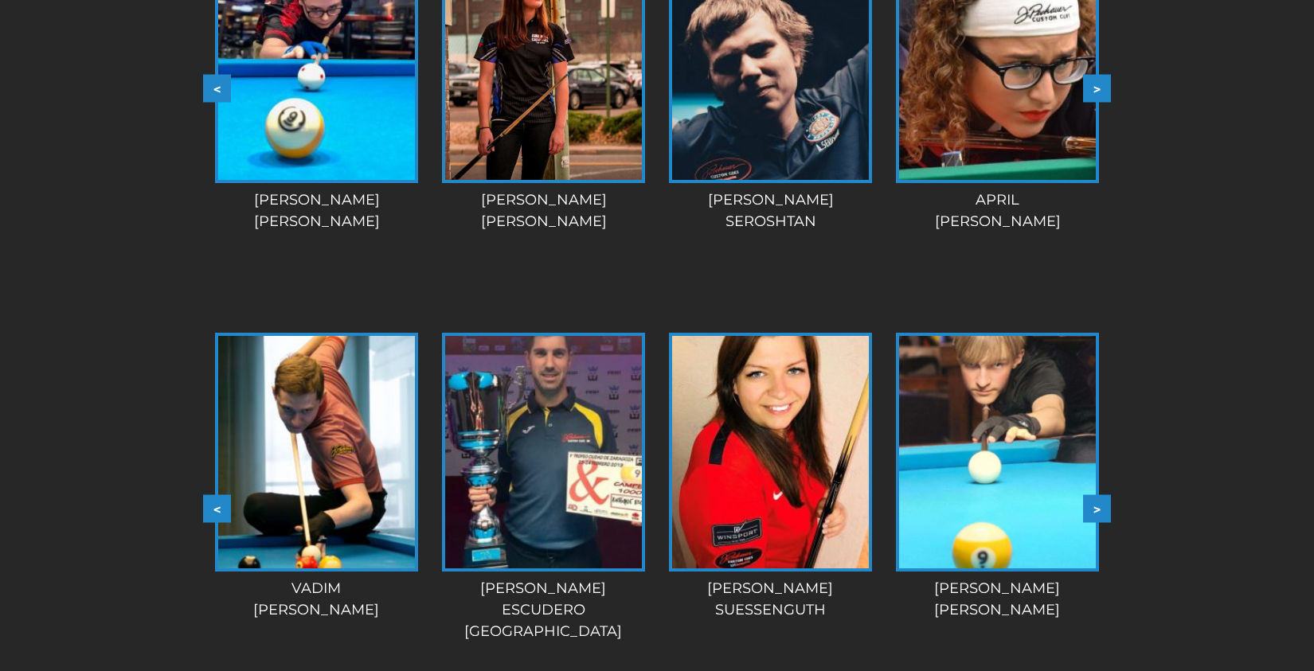
click at [1095, 505] on button ">" at bounding box center [1097, 509] width 28 height 28
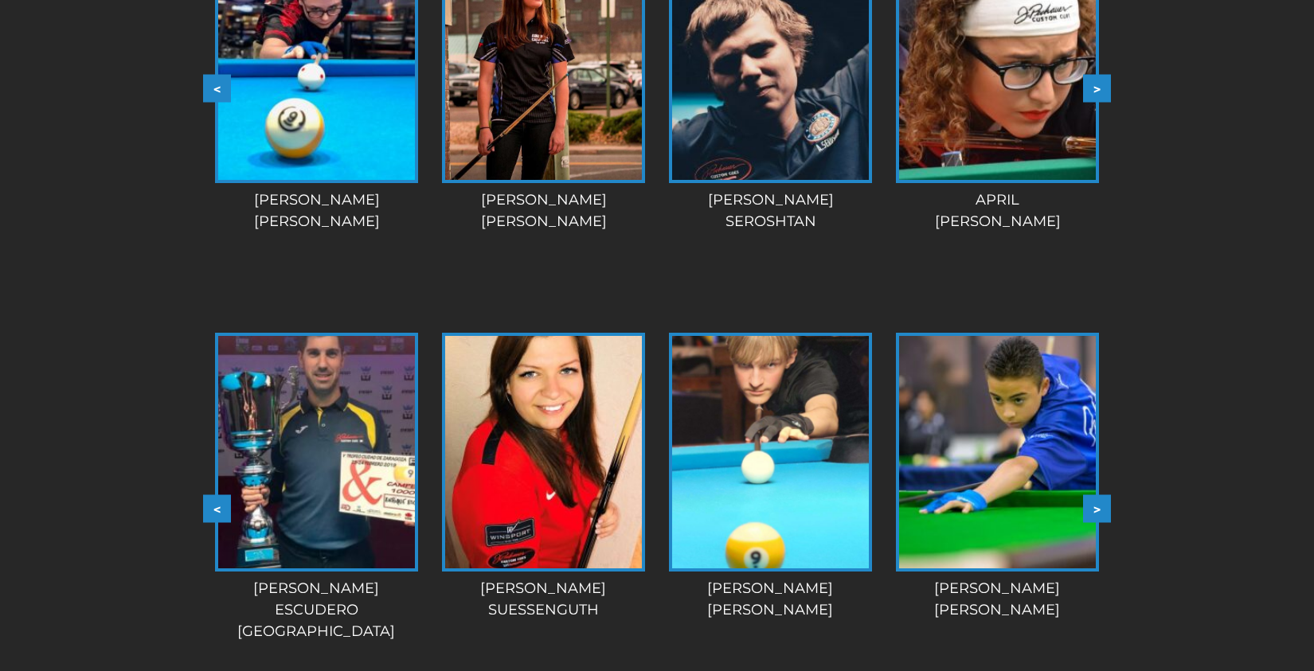
click at [1095, 505] on button ">" at bounding box center [1097, 509] width 28 height 28
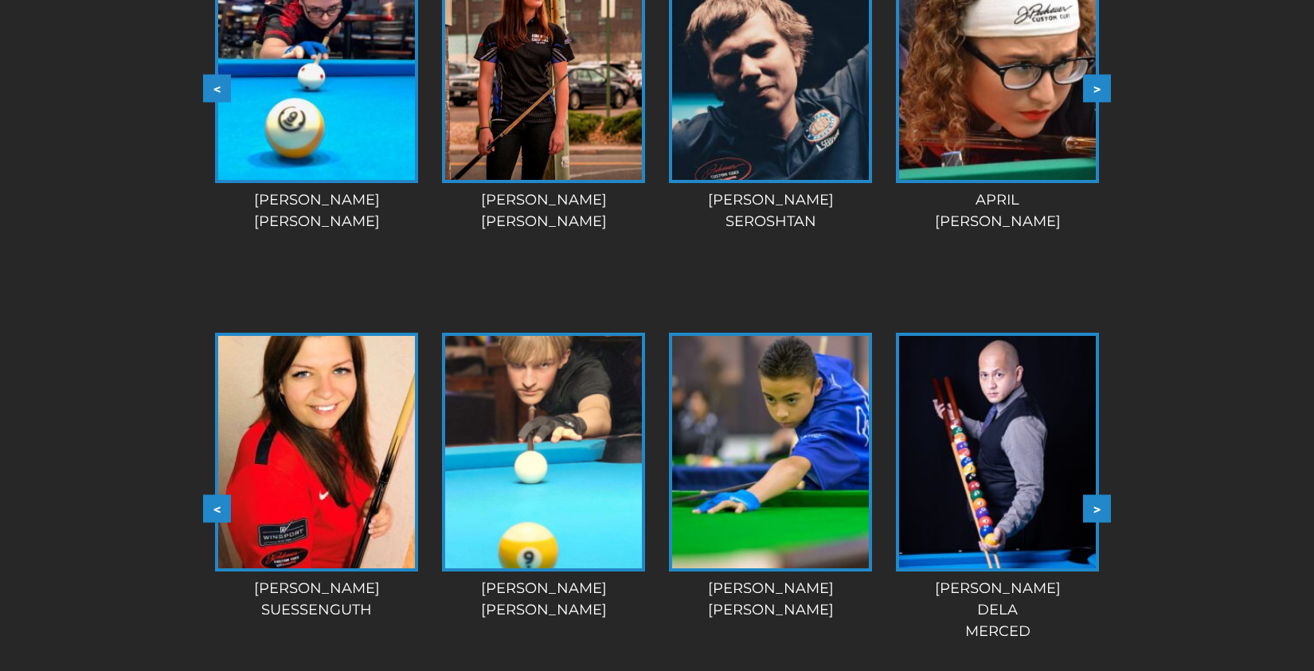
click at [1095, 505] on button ">" at bounding box center [1097, 509] width 28 height 28
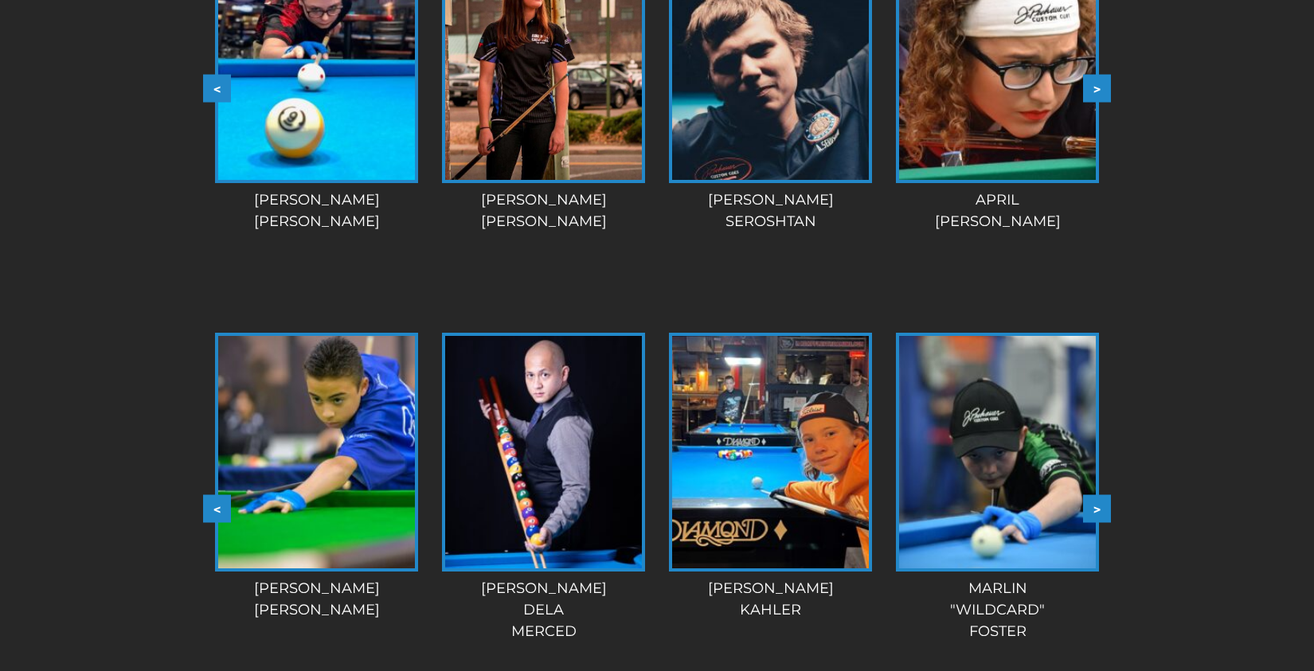
click at [1095, 505] on button ">" at bounding box center [1097, 509] width 28 height 28
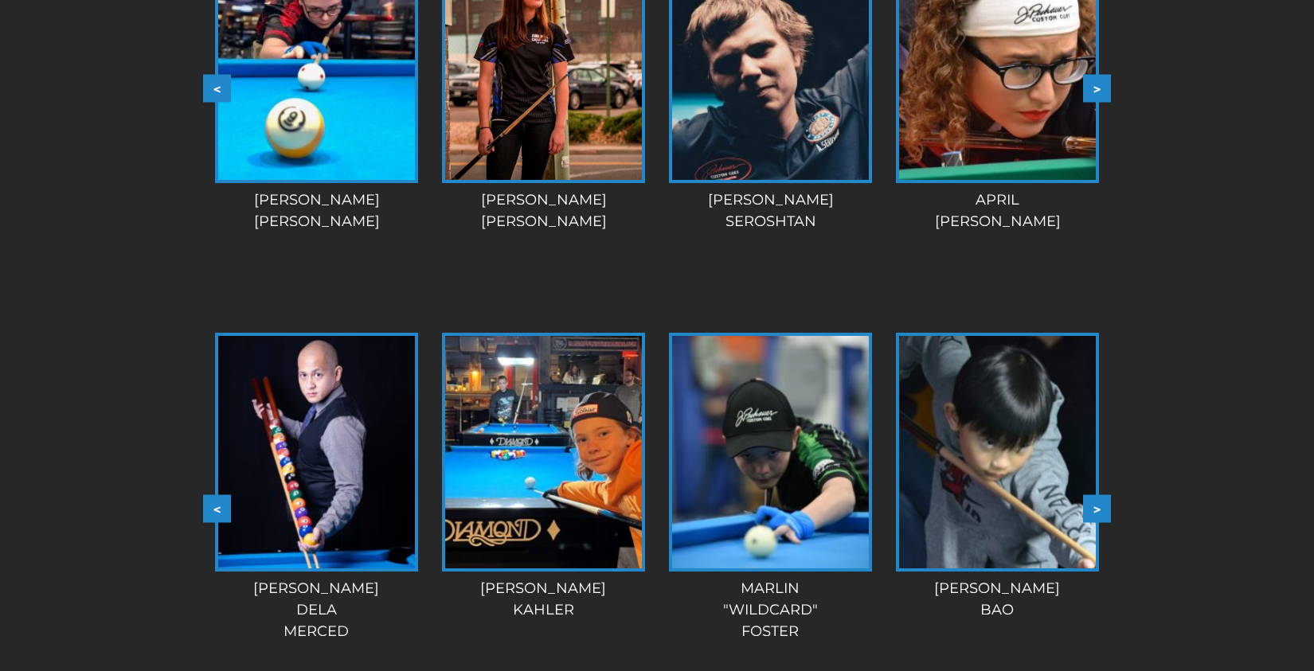
click at [1095, 505] on button ">" at bounding box center [1097, 509] width 28 height 28
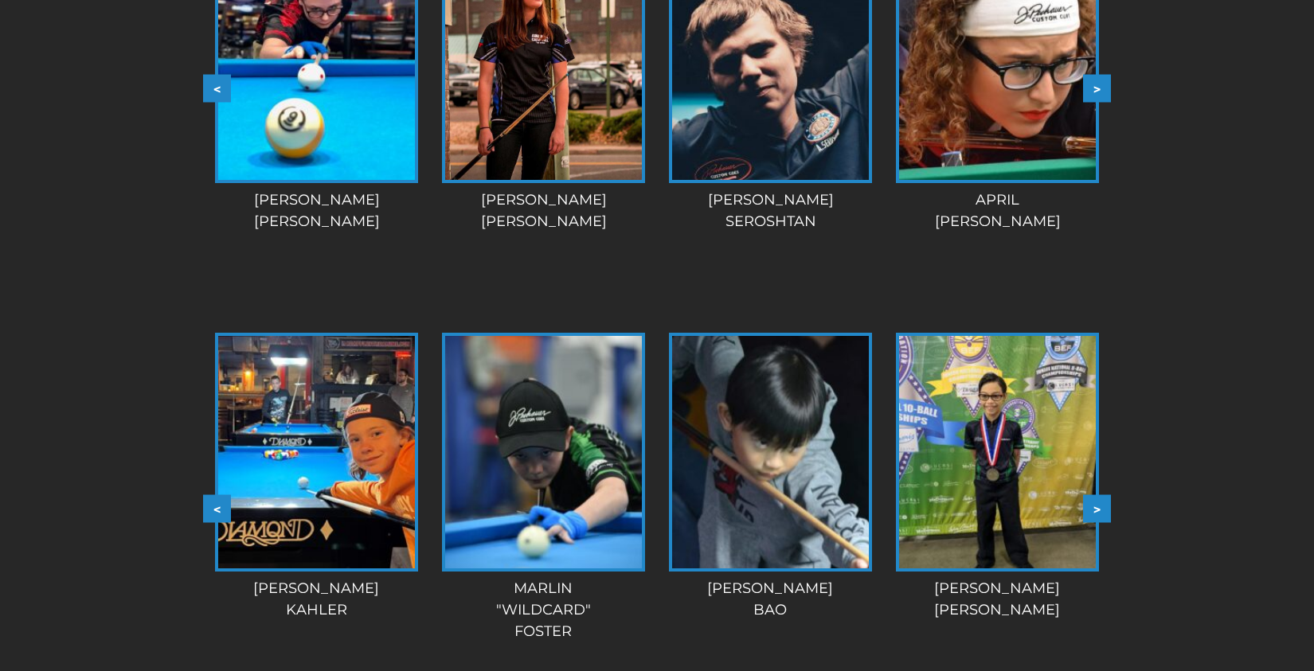
click at [1095, 505] on button ">" at bounding box center [1097, 509] width 28 height 28
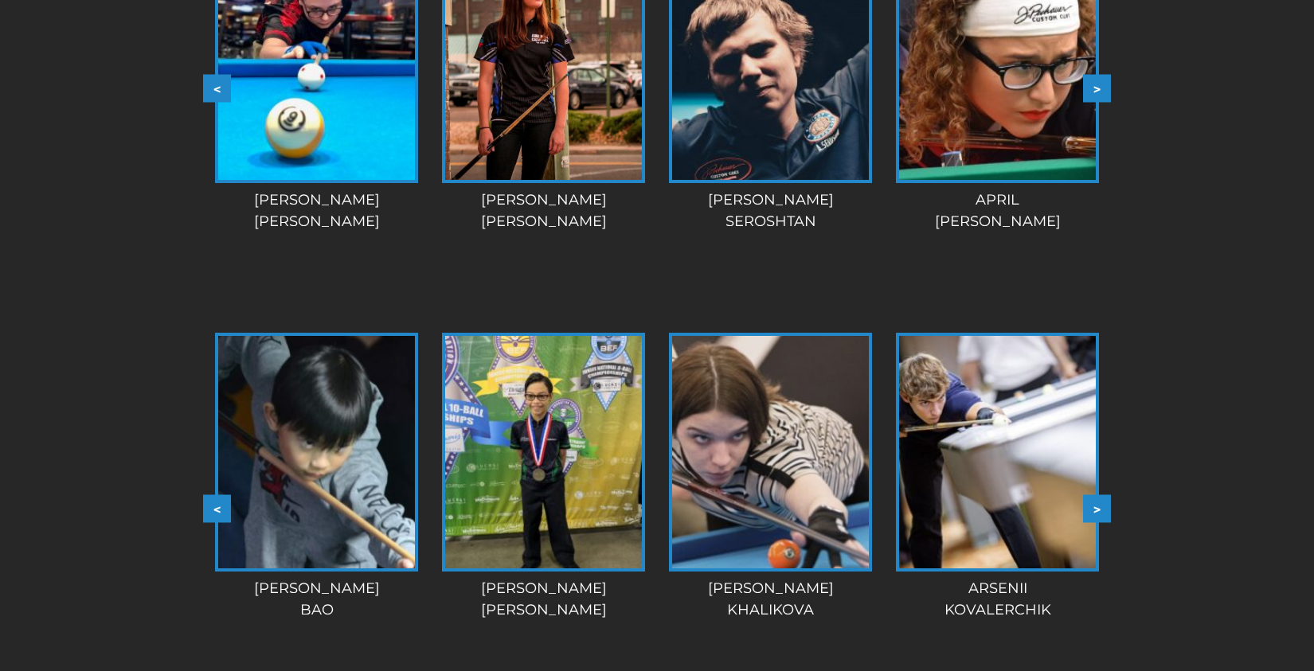
click at [1093, 505] on button ">" at bounding box center [1097, 509] width 28 height 28
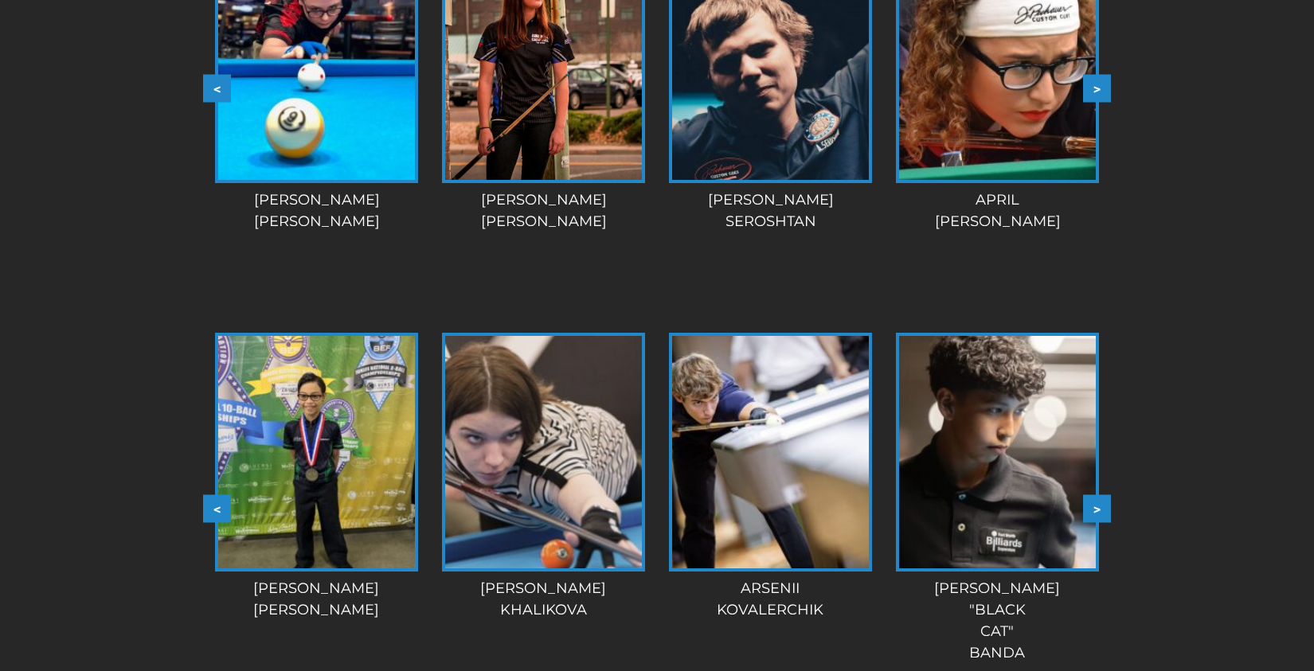
click at [1093, 505] on button ">" at bounding box center [1097, 509] width 28 height 28
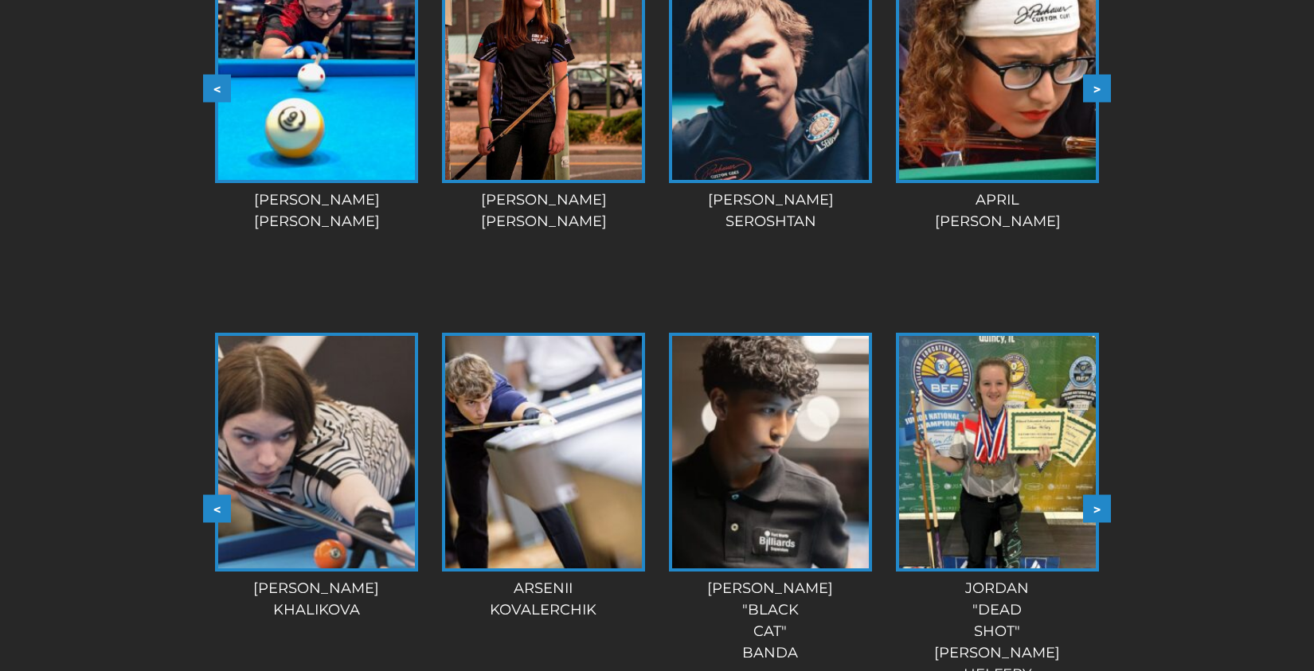
click at [1093, 505] on button ">" at bounding box center [1097, 509] width 28 height 28
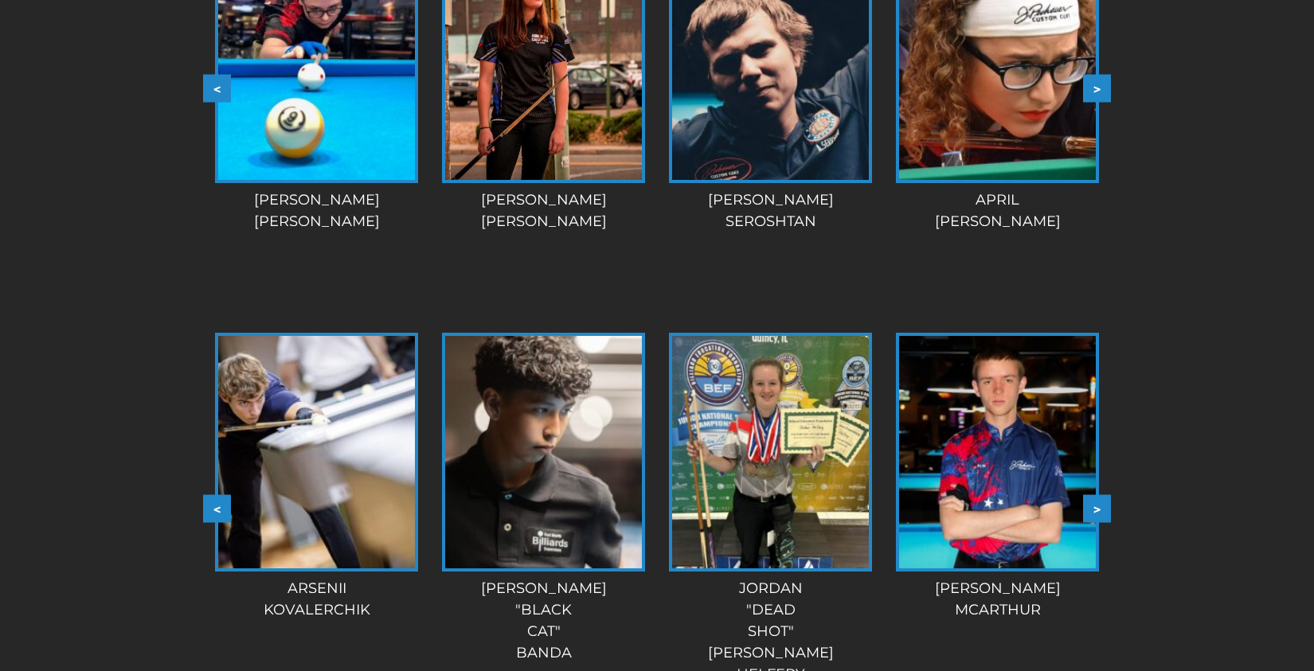
click at [1093, 505] on button ">" at bounding box center [1097, 509] width 28 height 28
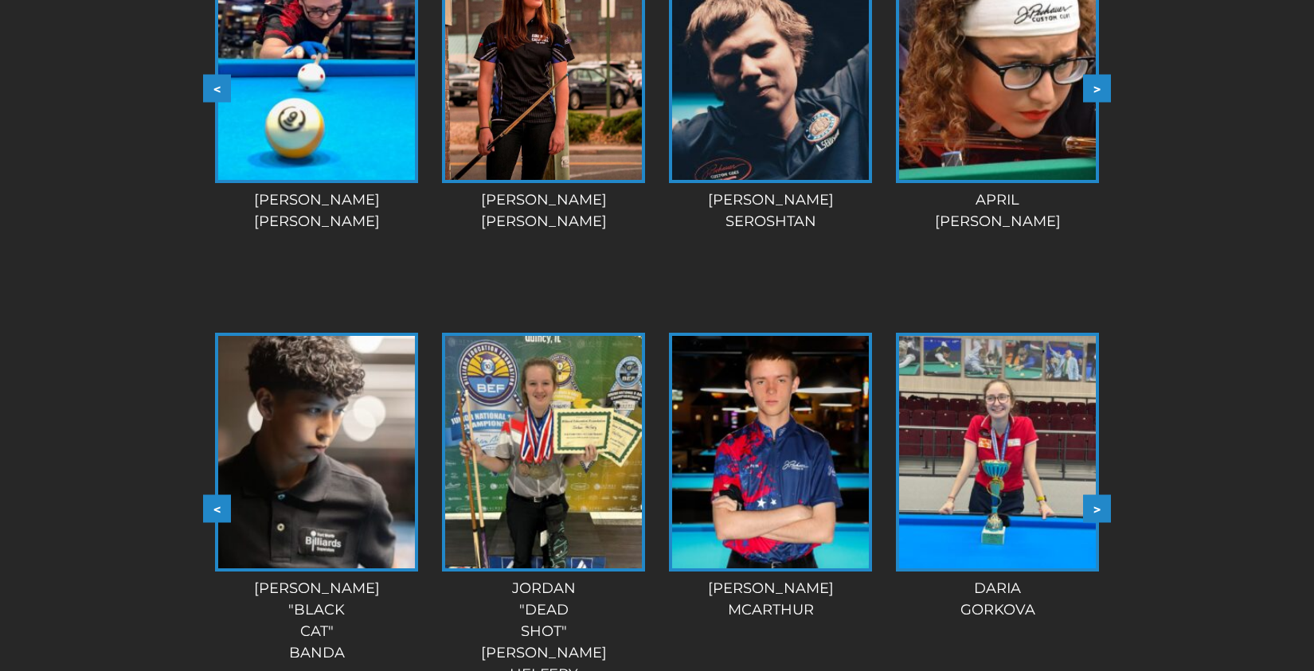
click at [1093, 505] on button ">" at bounding box center [1097, 509] width 28 height 28
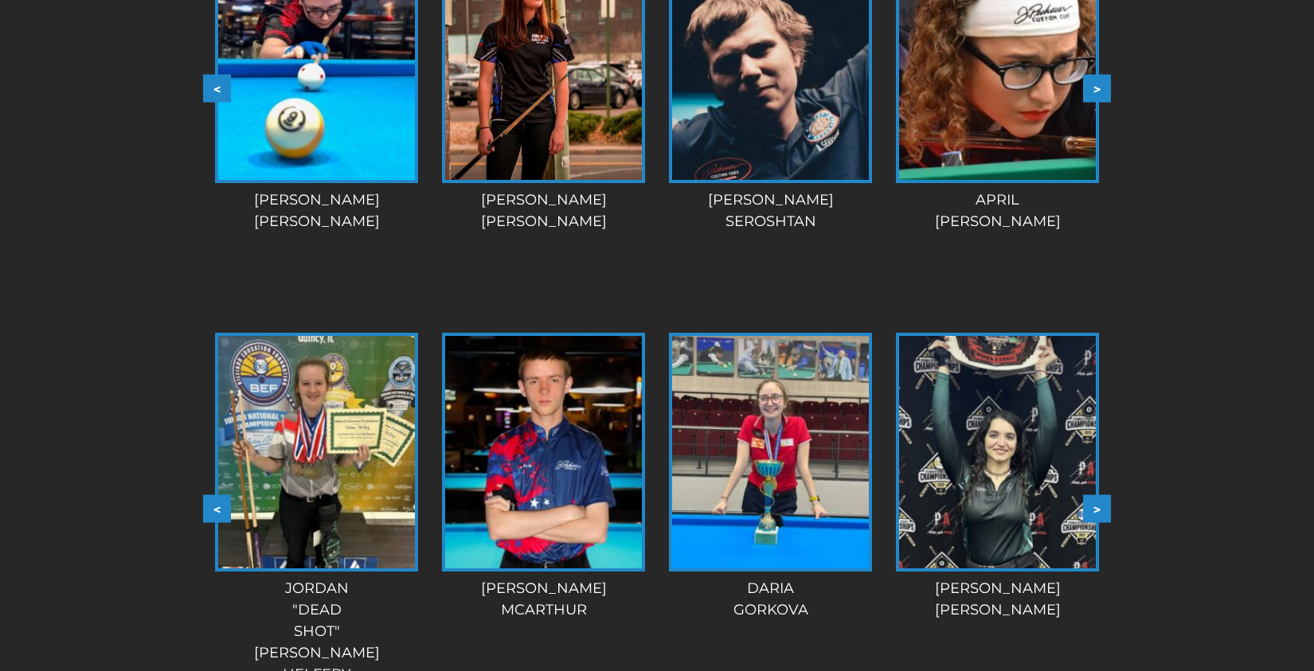
click at [1093, 505] on button ">" at bounding box center [1097, 509] width 28 height 28
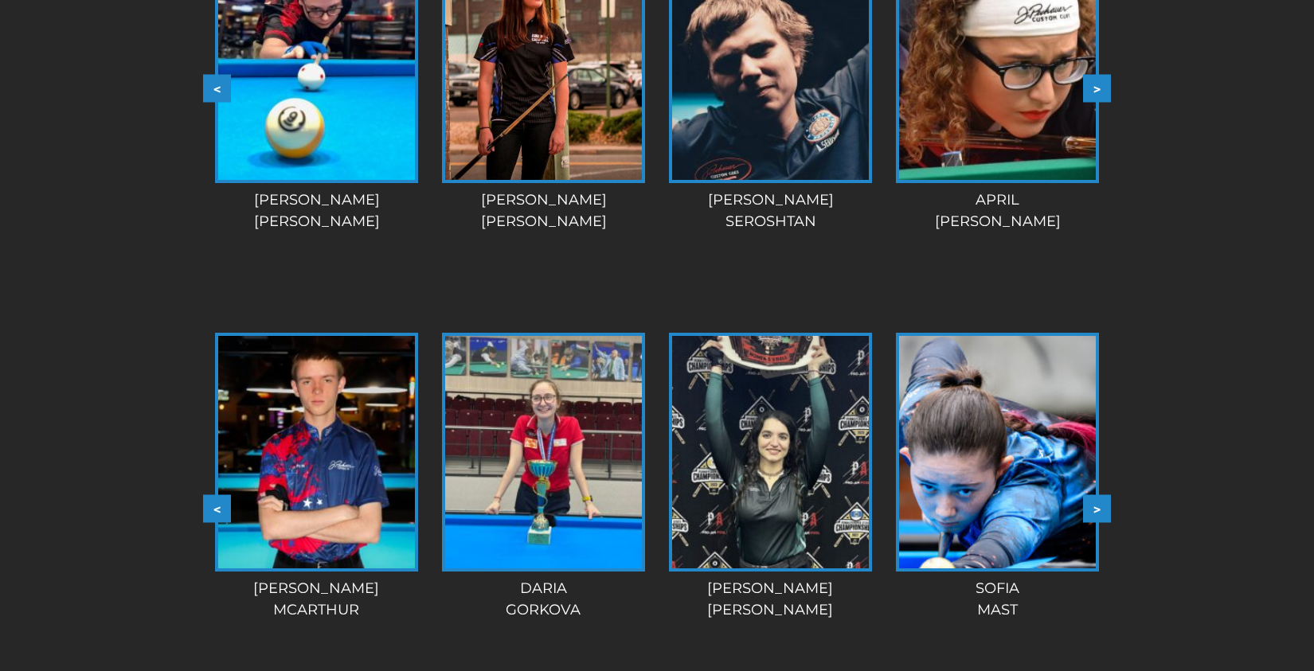
click at [1093, 505] on button ">" at bounding box center [1097, 509] width 28 height 28
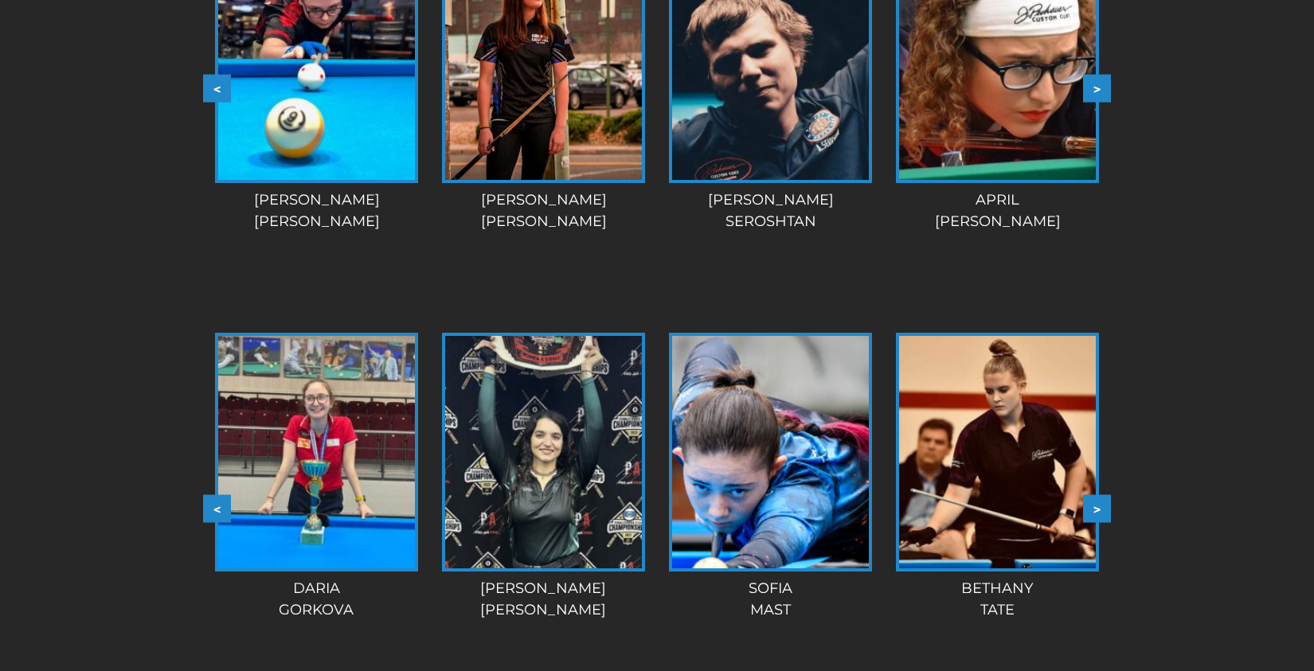
click at [1093, 505] on button ">" at bounding box center [1097, 509] width 28 height 28
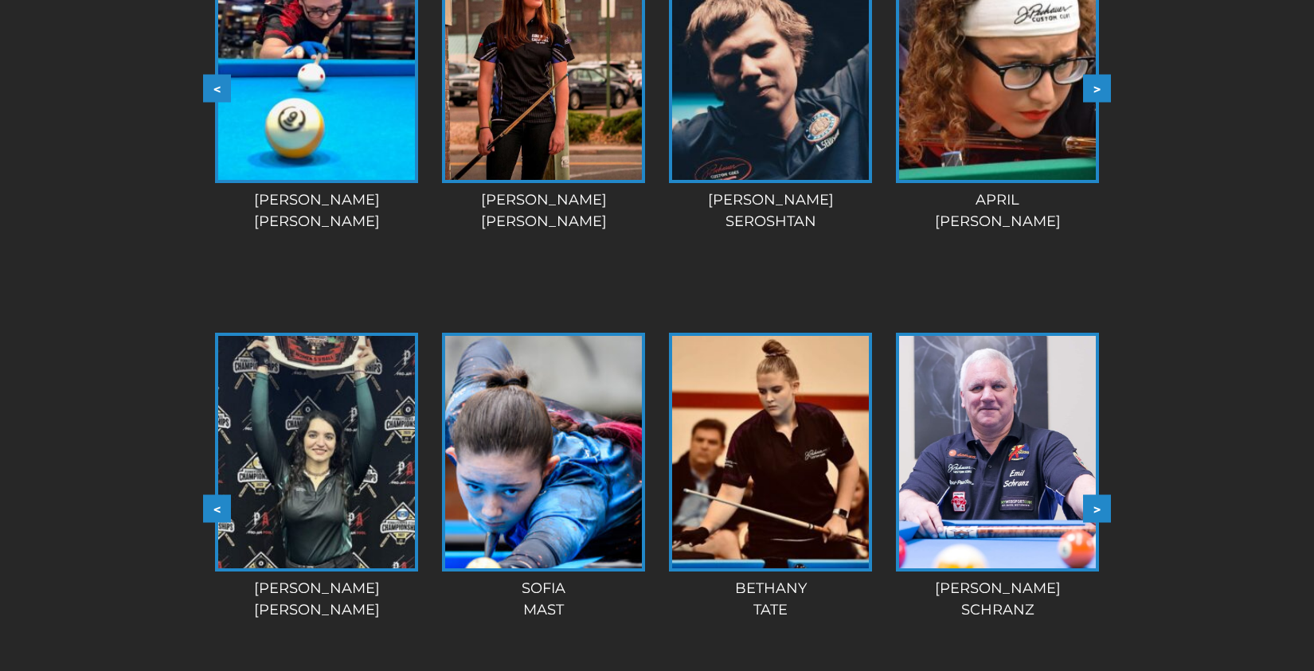
click at [474, 432] on img at bounding box center [543, 452] width 197 height 233
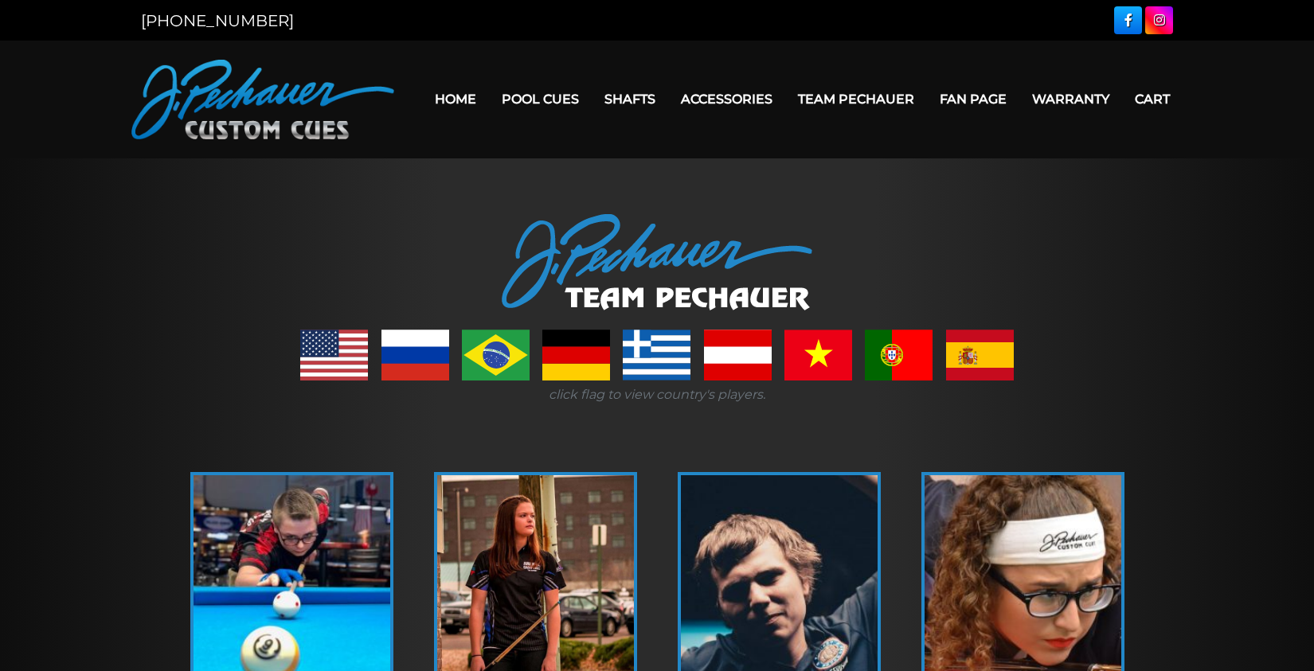
click at [962, 95] on link "Fan Page" at bounding box center [973, 99] width 92 height 41
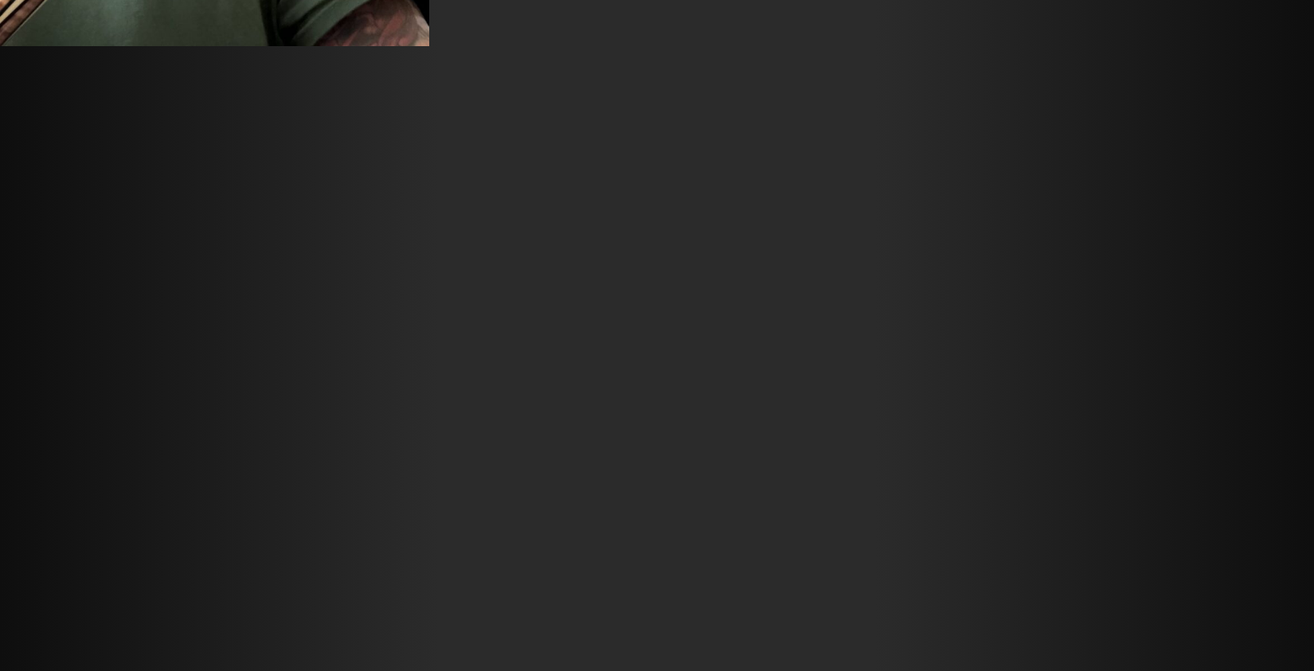
scroll to position [10557, 0]
